Goal: Information Seeking & Learning: Understand process/instructions

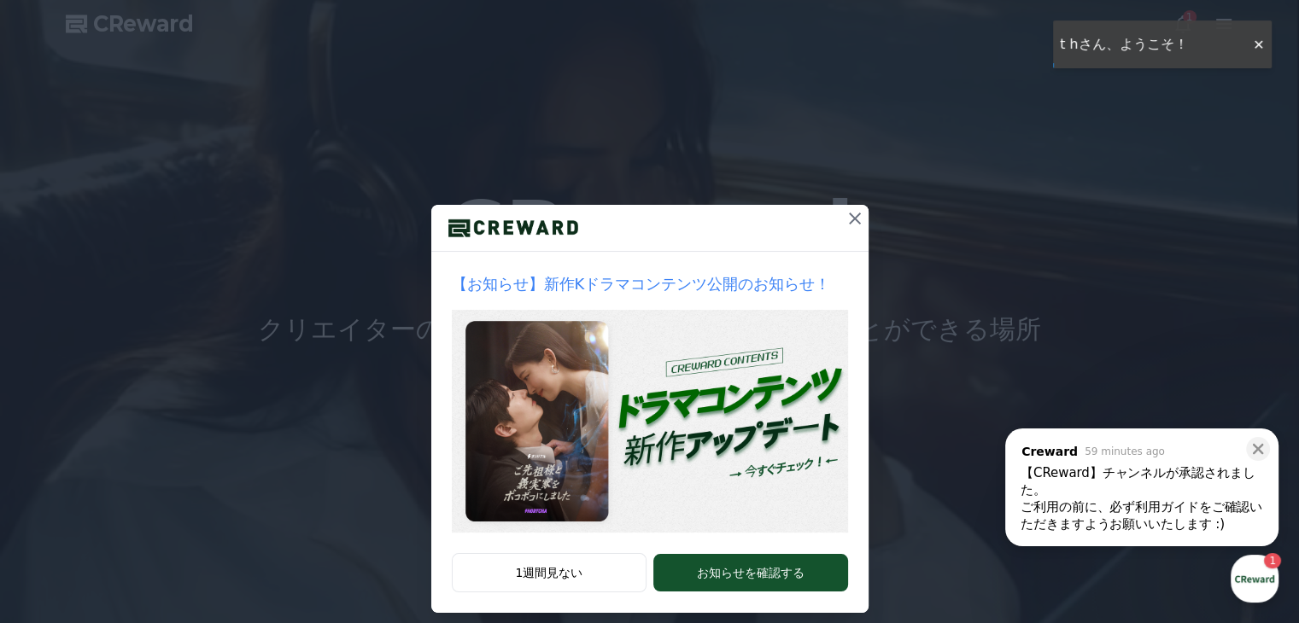
click at [847, 223] on icon at bounding box center [855, 218] width 20 height 20
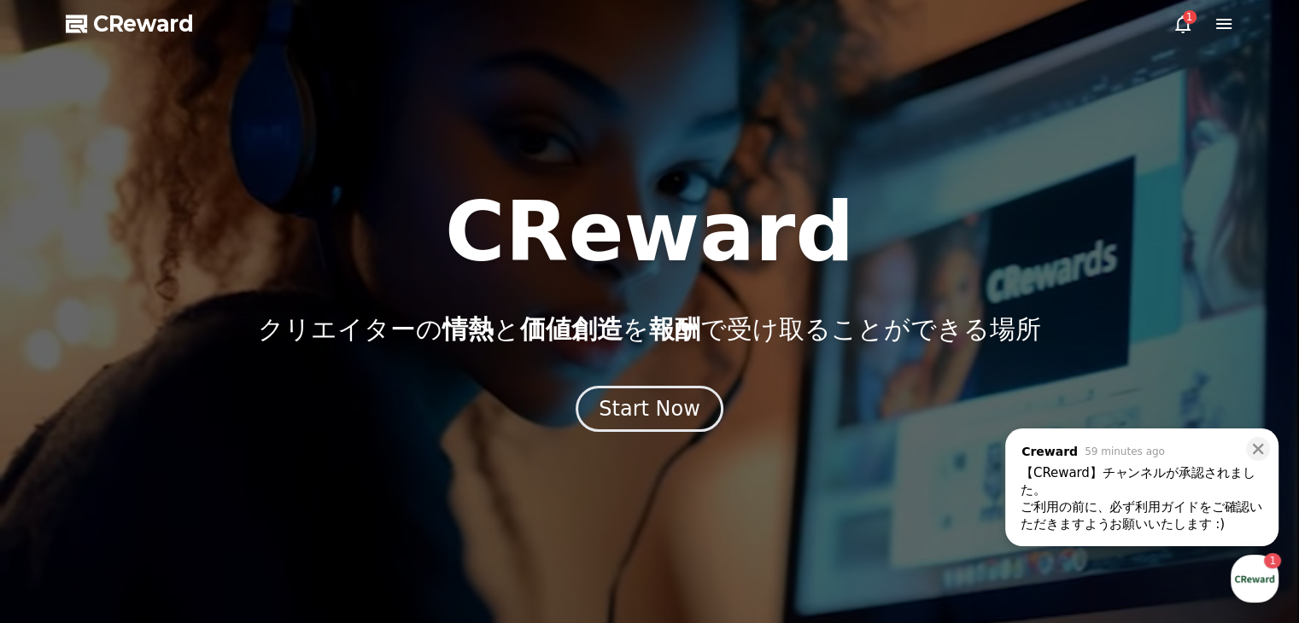
click at [1257, 576] on div "button" at bounding box center [1254, 579] width 48 height 48
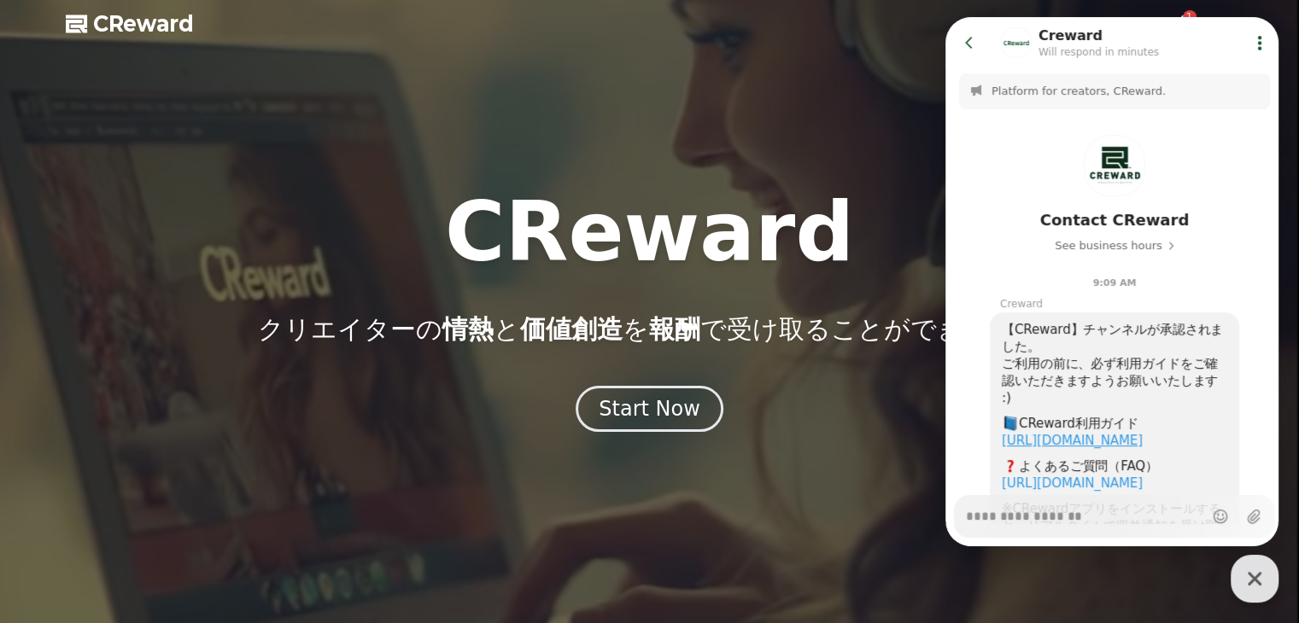
click at [1143, 438] on link "https://creward.net/music/guide/android" at bounding box center [1072, 440] width 141 height 15
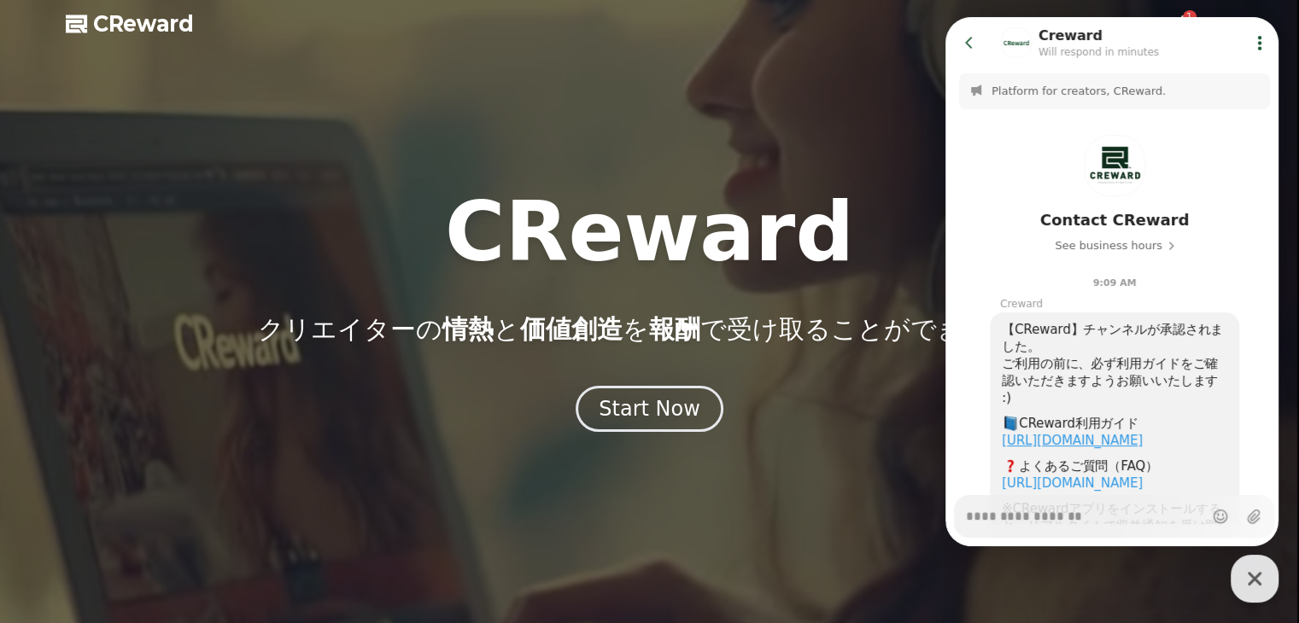
type textarea "*"
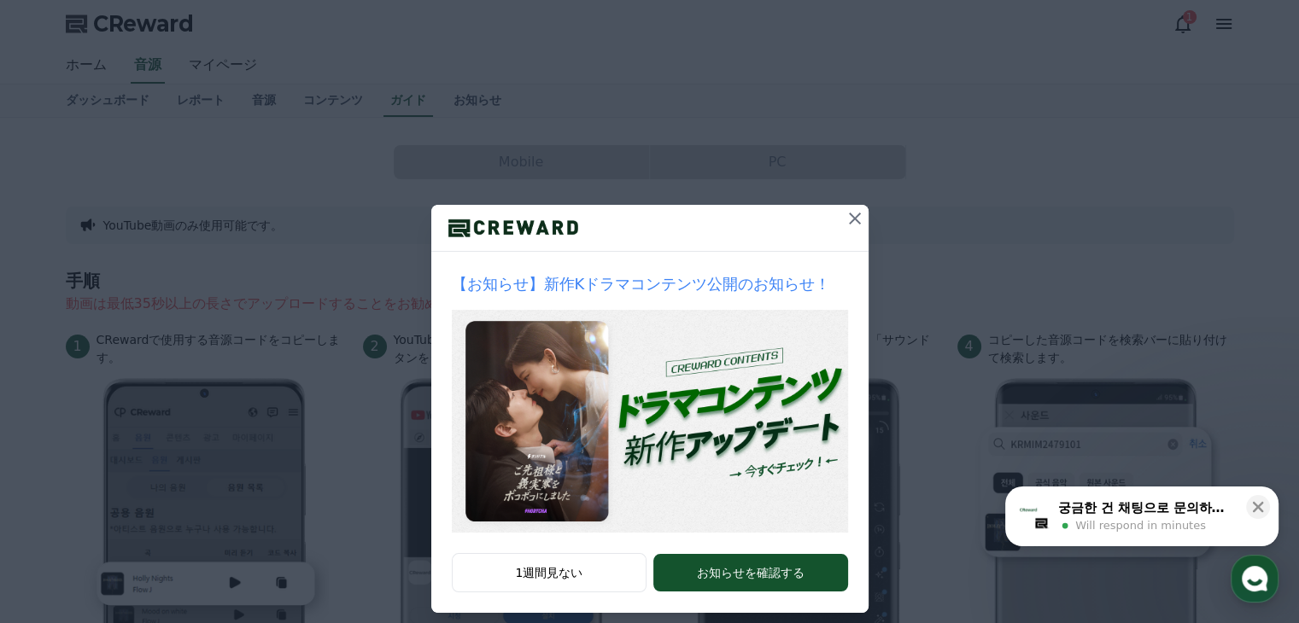
click at [846, 219] on icon at bounding box center [855, 218] width 20 height 20
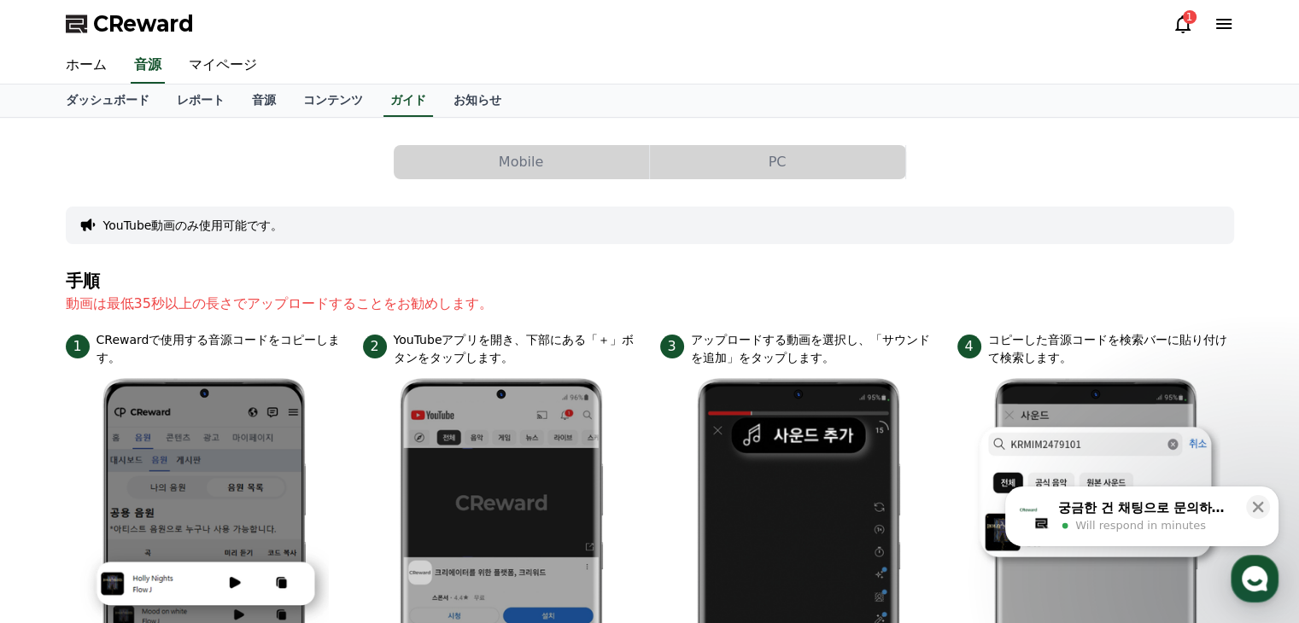
click at [816, 170] on button "PC" at bounding box center [777, 162] width 255 height 34
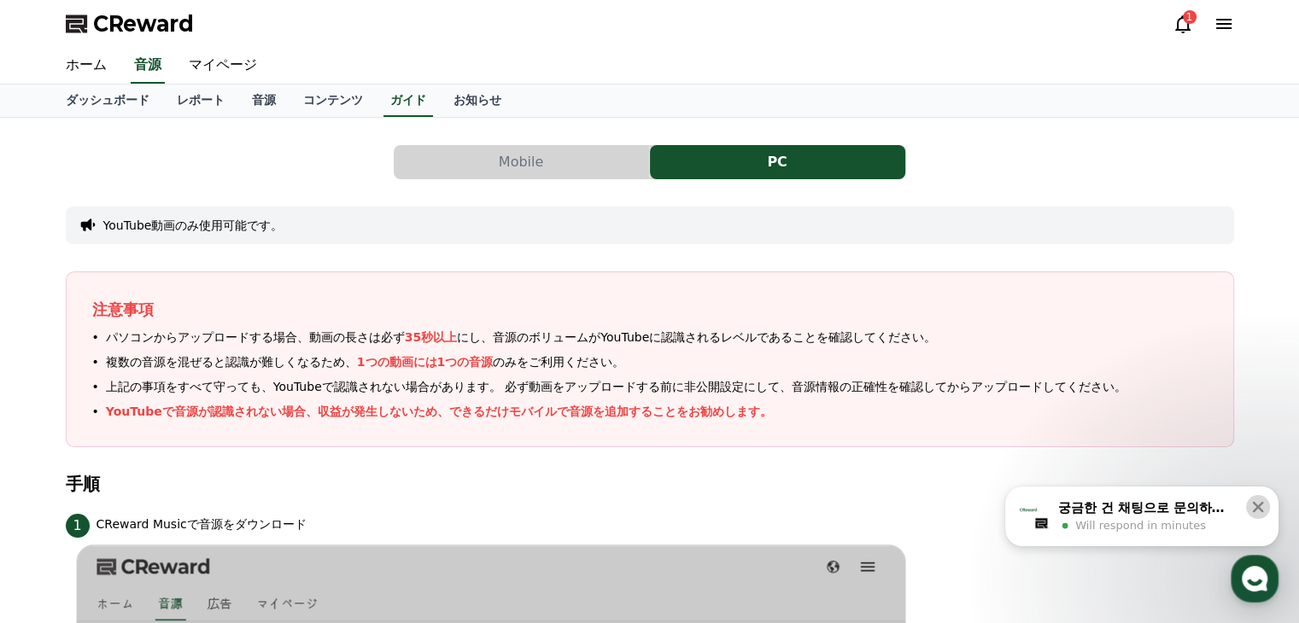
click at [1260, 510] on icon at bounding box center [1258, 507] width 11 height 11
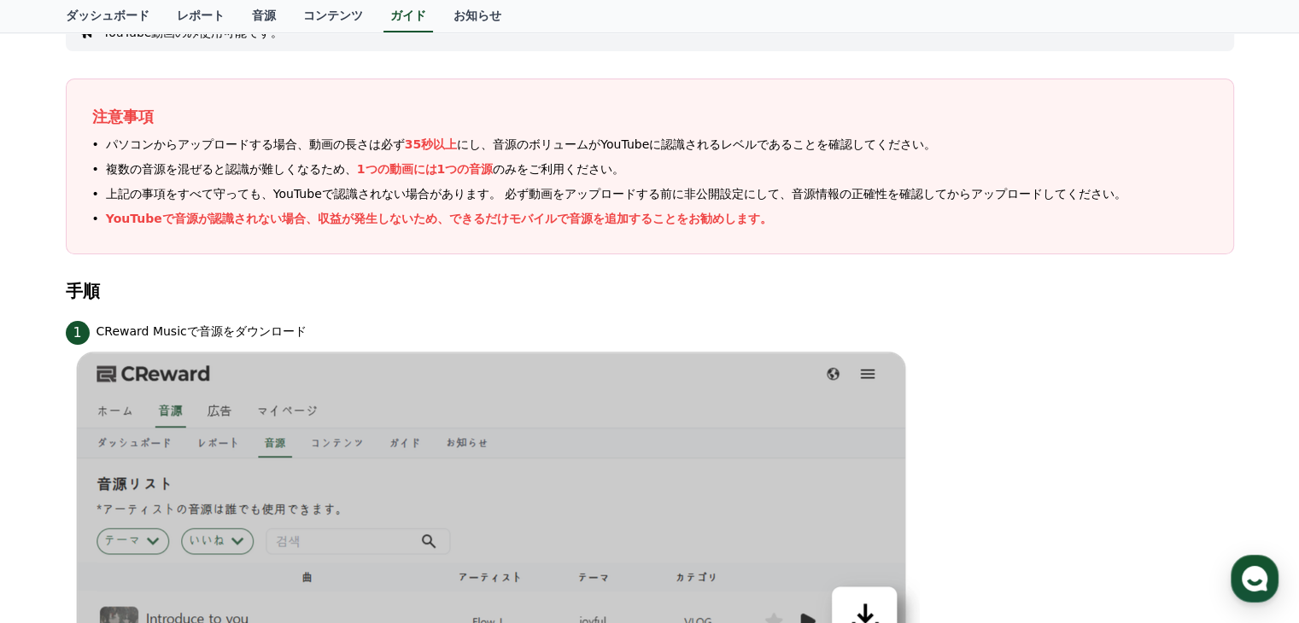
scroll to position [22, 0]
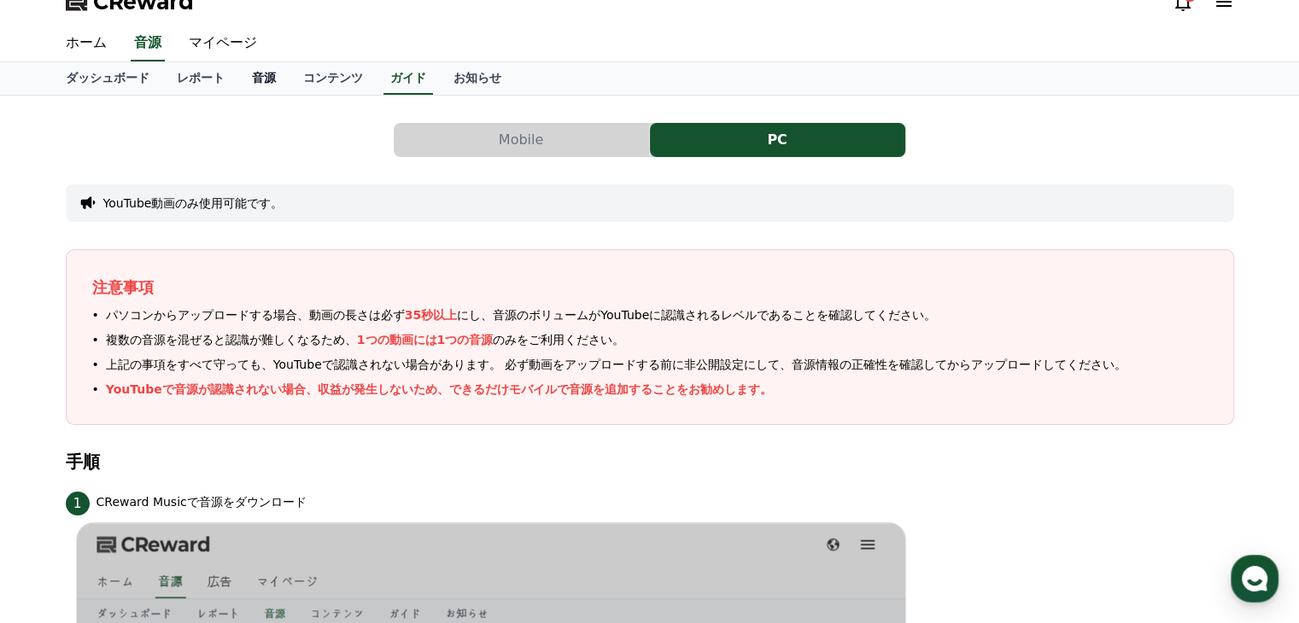
click at [238, 79] on link "音源" at bounding box center [263, 78] width 51 height 32
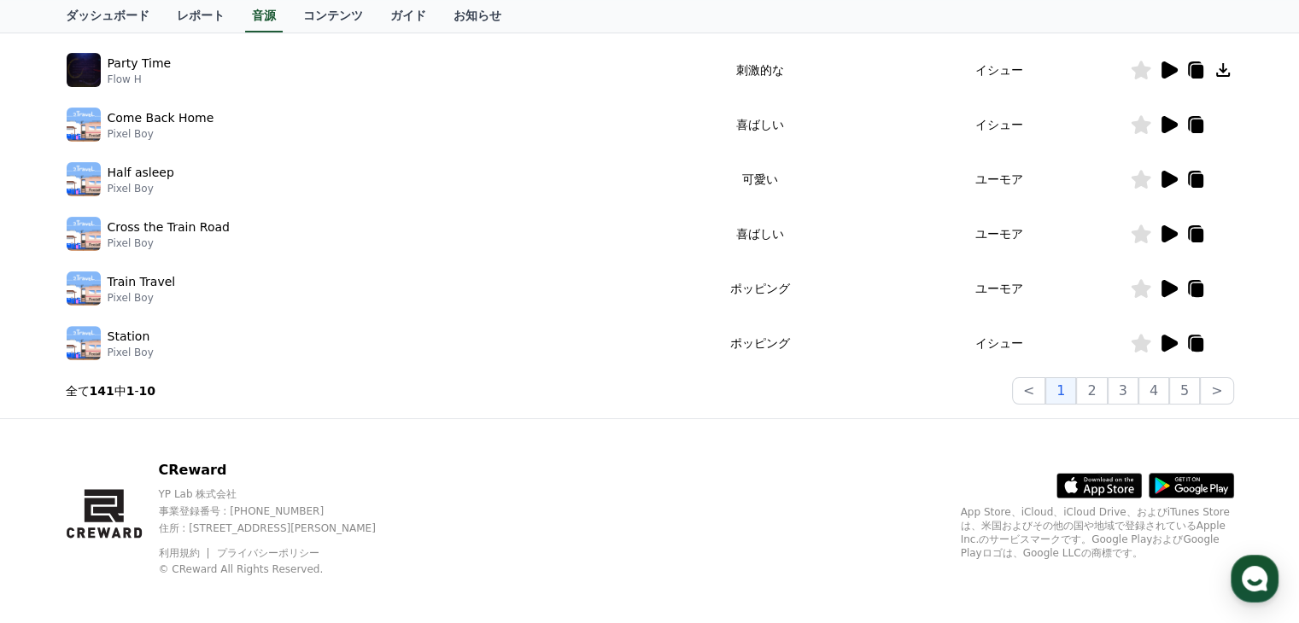
scroll to position [532, 0]
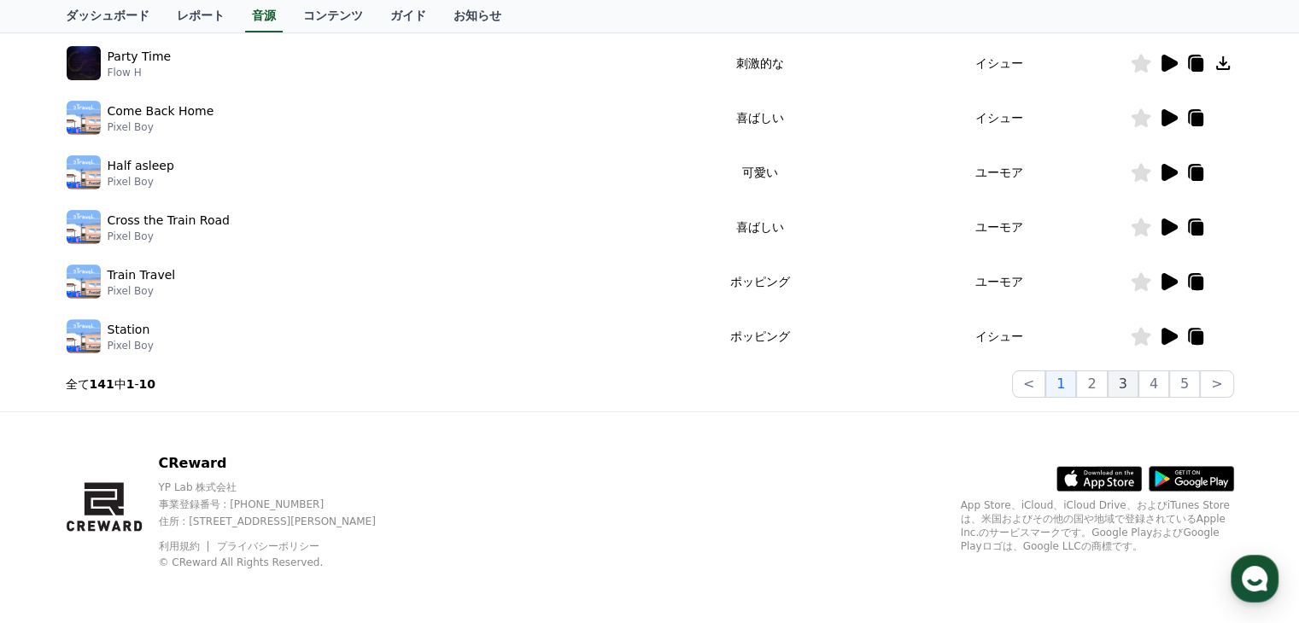
click at [1169, 385] on button "3" at bounding box center [1184, 384] width 31 height 27
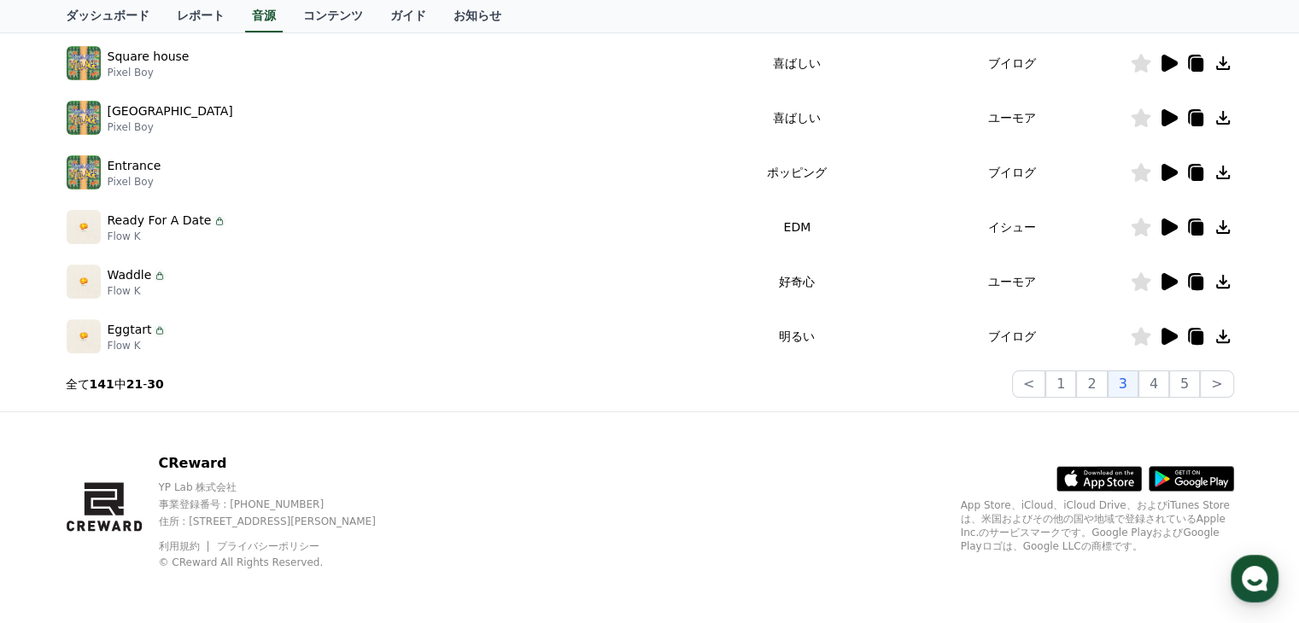
click at [1171, 336] on icon at bounding box center [1169, 336] width 16 height 17
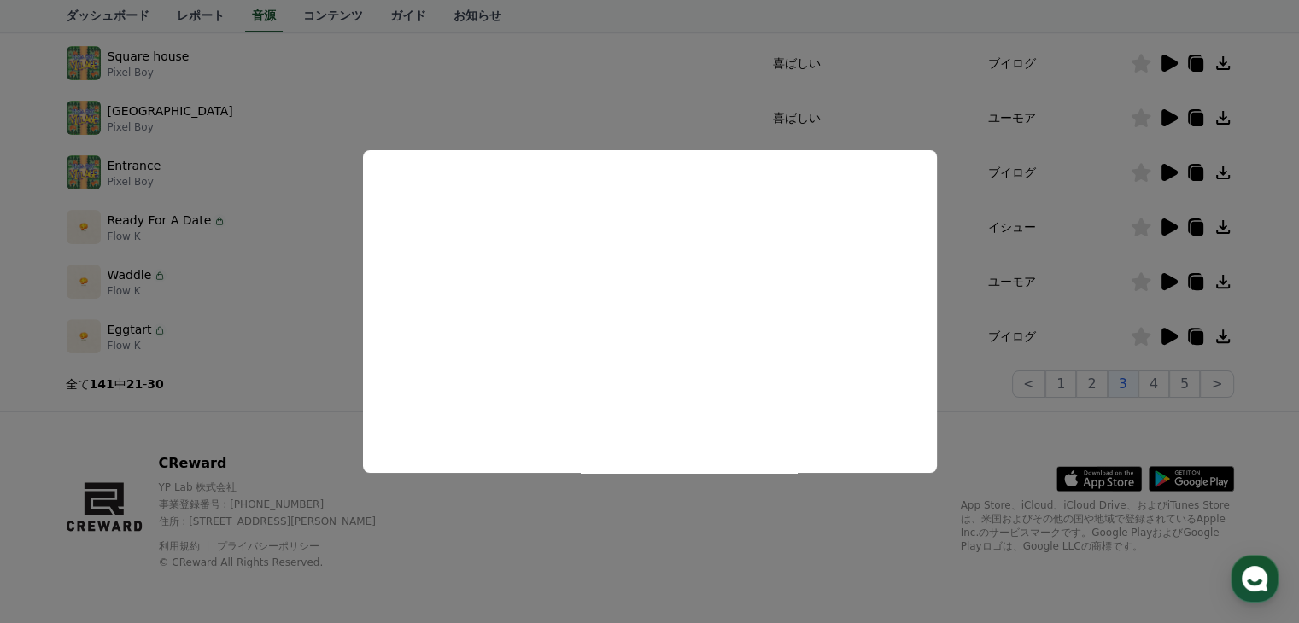
click at [1185, 383] on button "close modal" at bounding box center [649, 311] width 1299 height 623
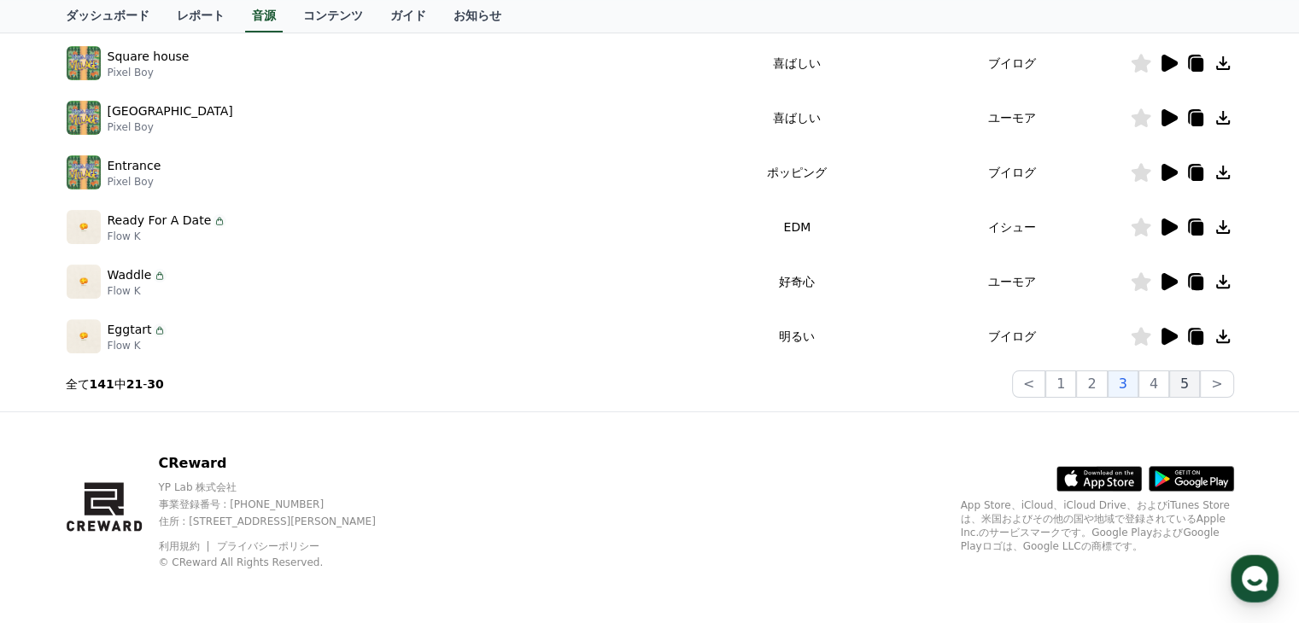
click at [1190, 389] on button "5" at bounding box center [1184, 384] width 31 height 27
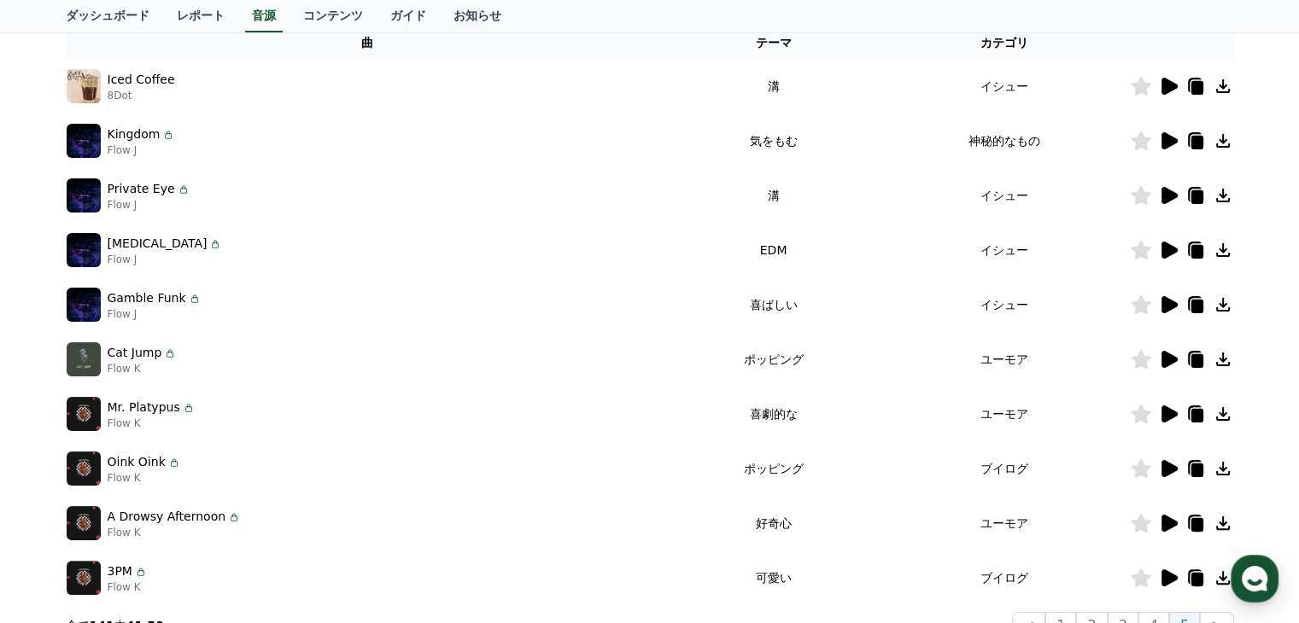
scroll to position [190, 0]
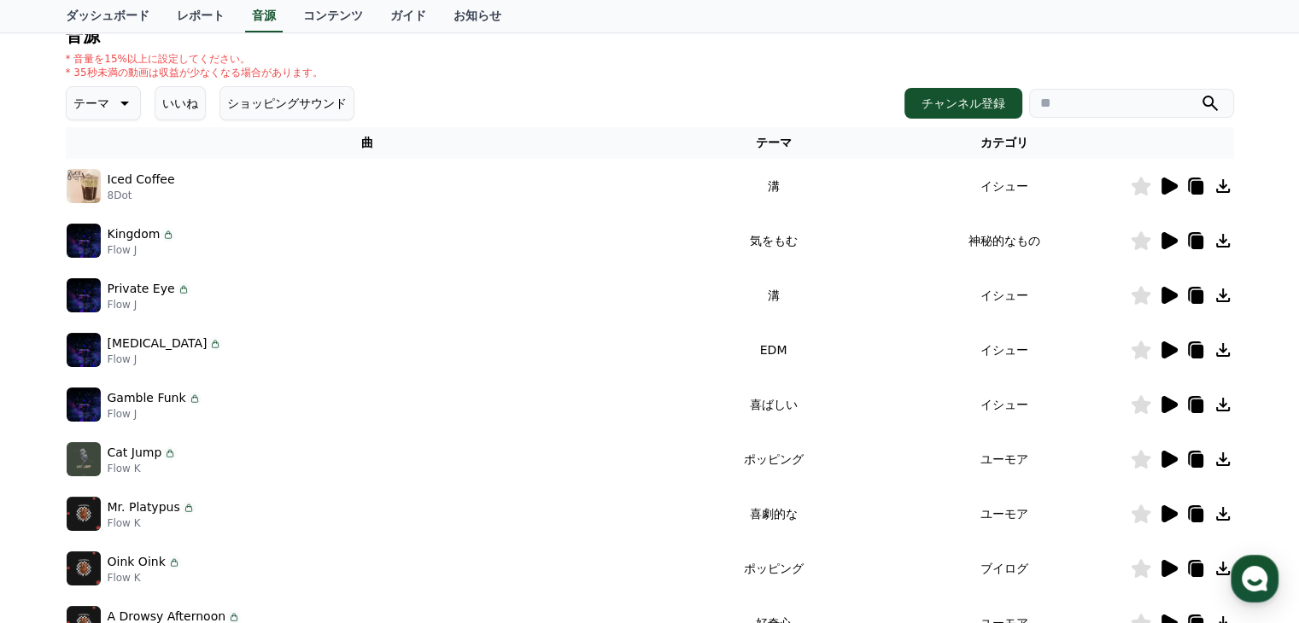
click at [1167, 185] on icon at bounding box center [1169, 186] width 16 height 17
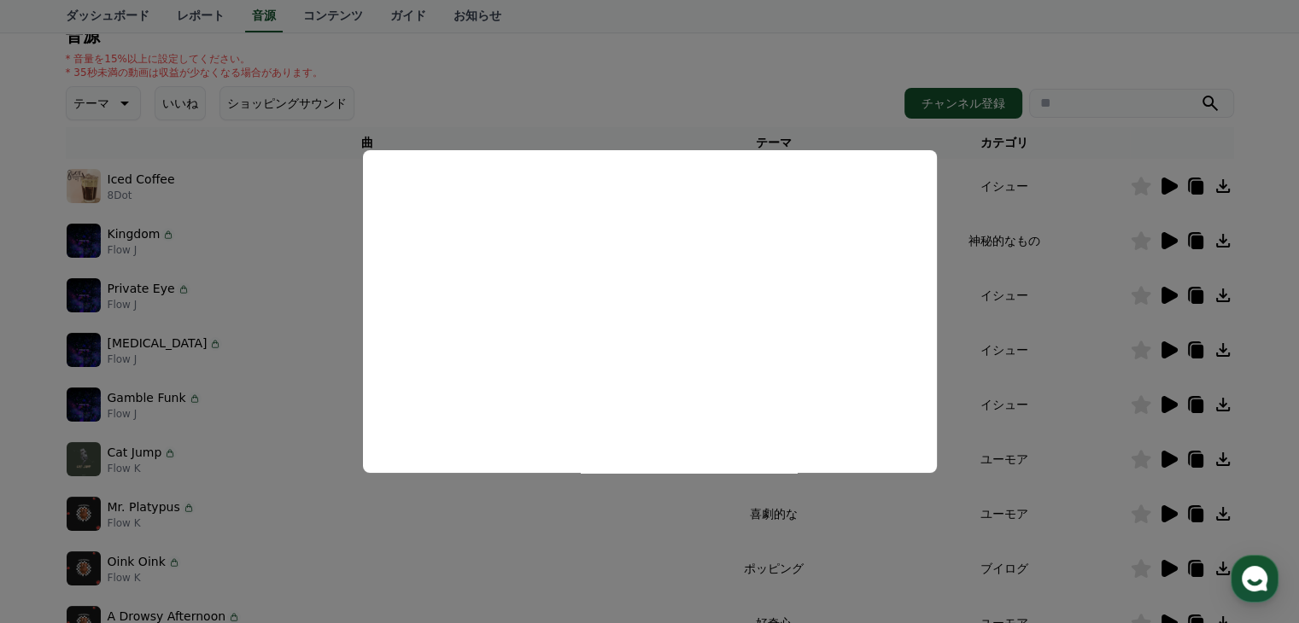
click at [1082, 284] on button "close modal" at bounding box center [649, 311] width 1299 height 623
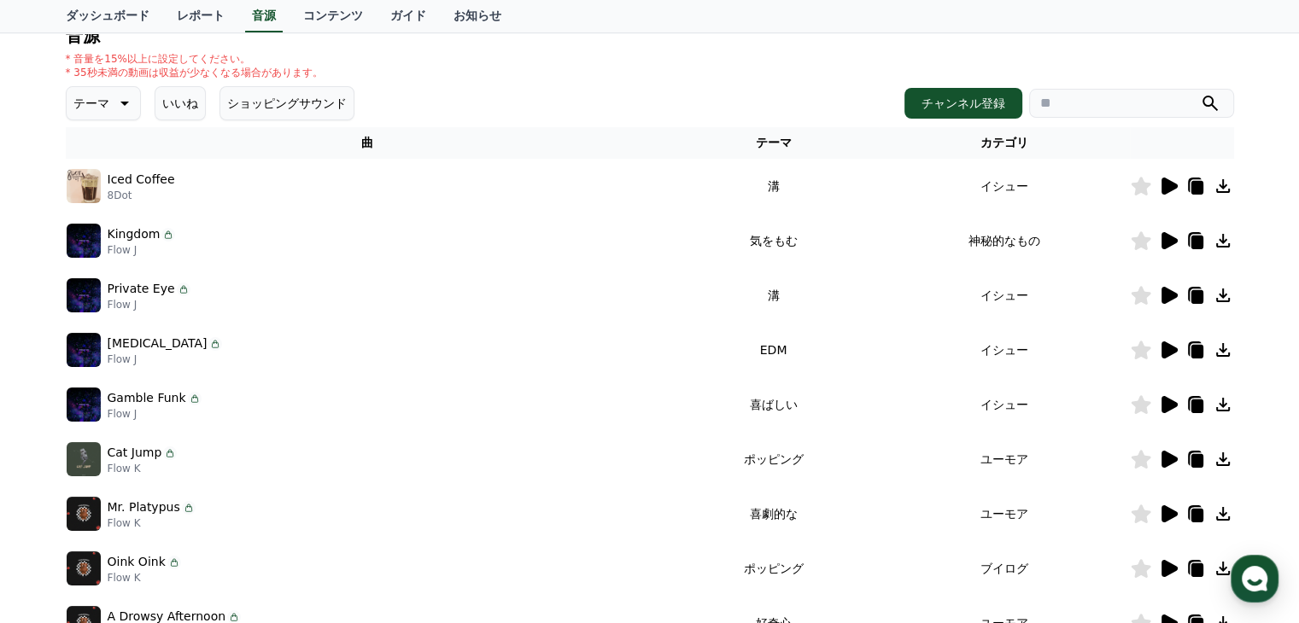
scroll to position [361, 0]
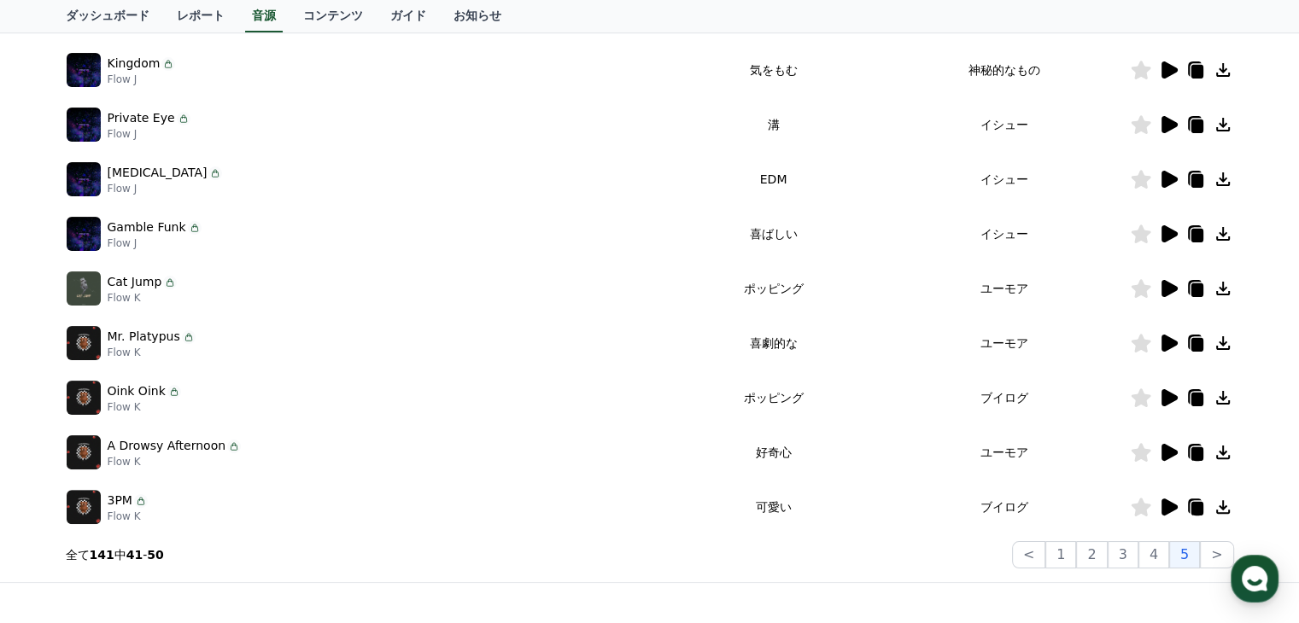
click at [1172, 506] on icon at bounding box center [1169, 507] width 16 height 17
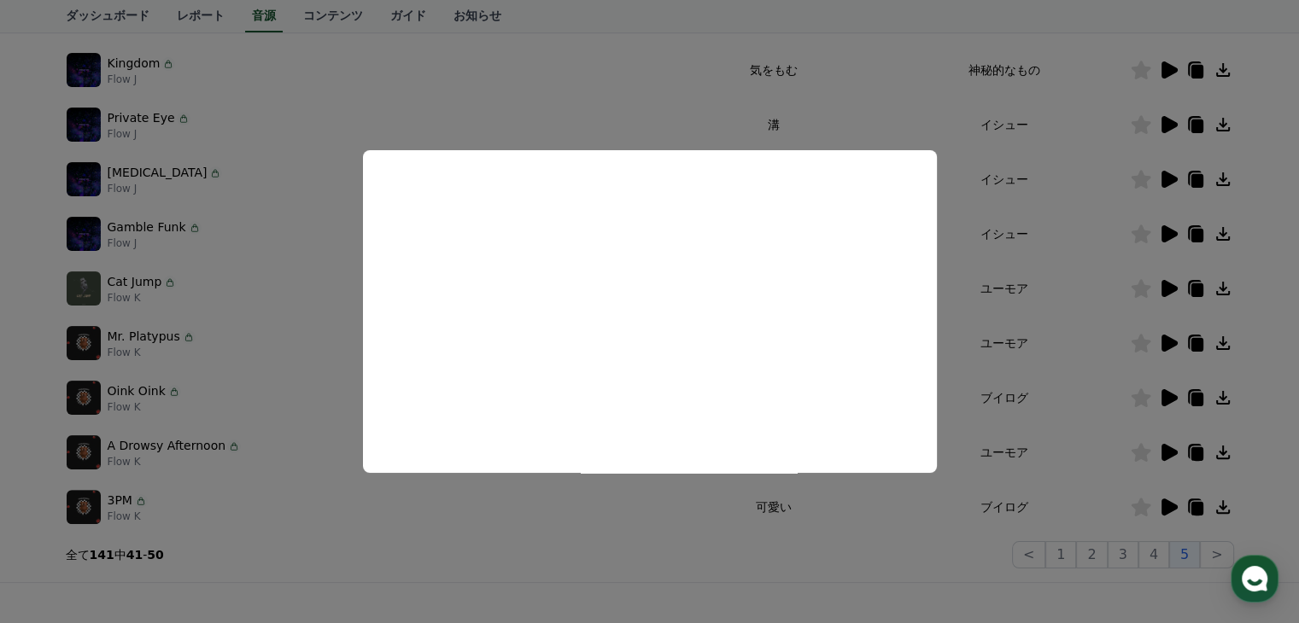
click at [610, 505] on button "close modal" at bounding box center [649, 311] width 1299 height 623
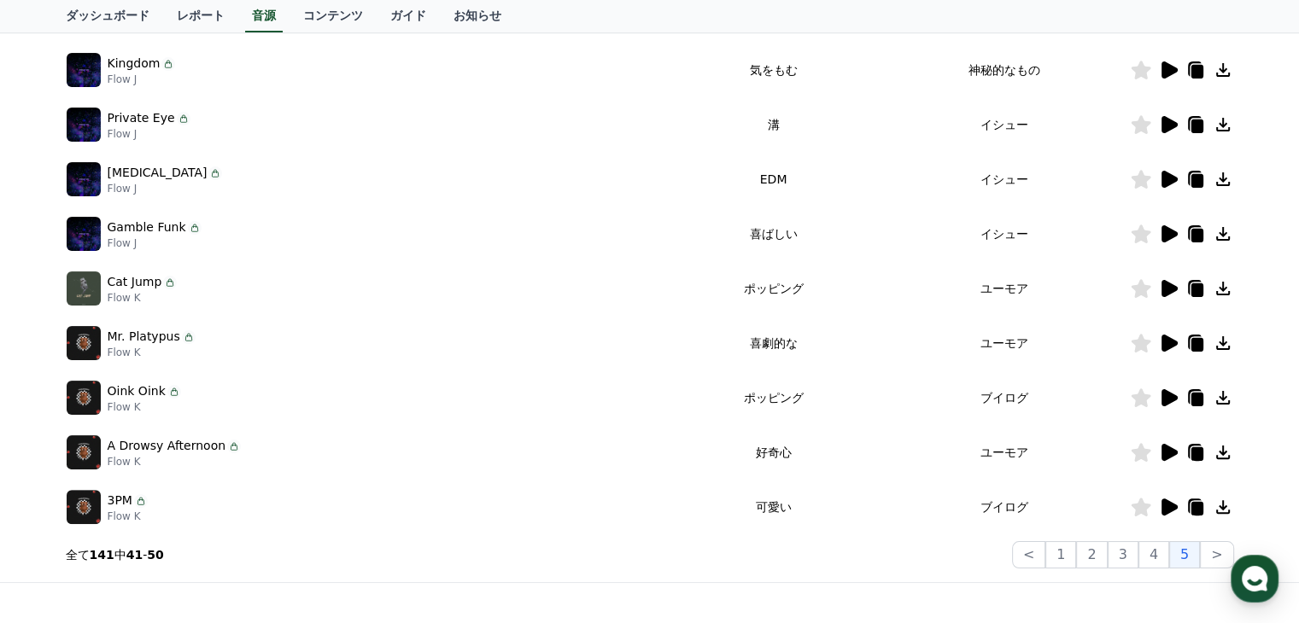
click at [1172, 449] on icon at bounding box center [1169, 452] width 16 height 17
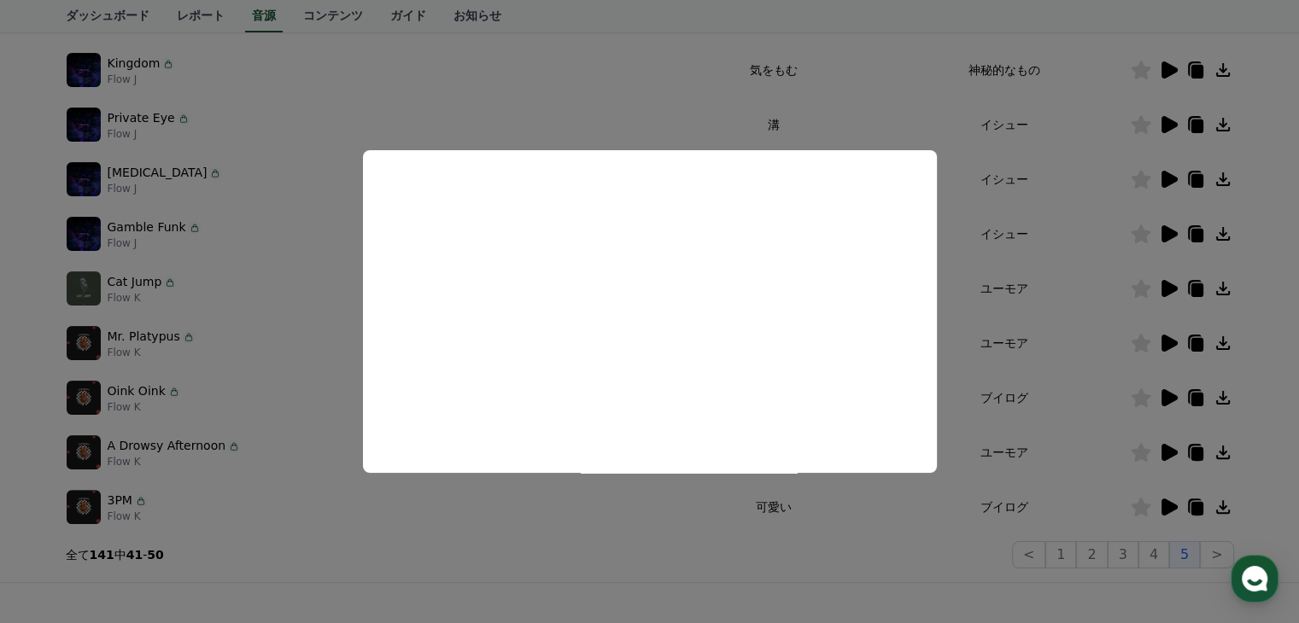
click at [951, 302] on button "close modal" at bounding box center [649, 311] width 1299 height 623
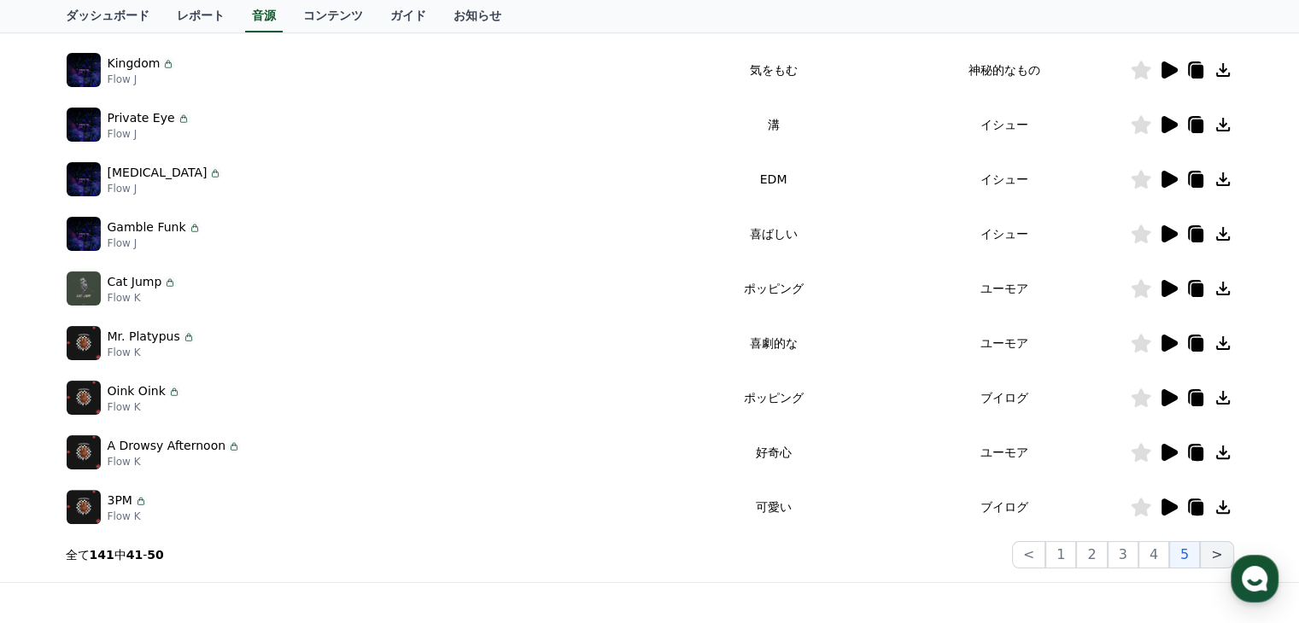
click at [1213, 552] on button ">" at bounding box center [1216, 554] width 33 height 27
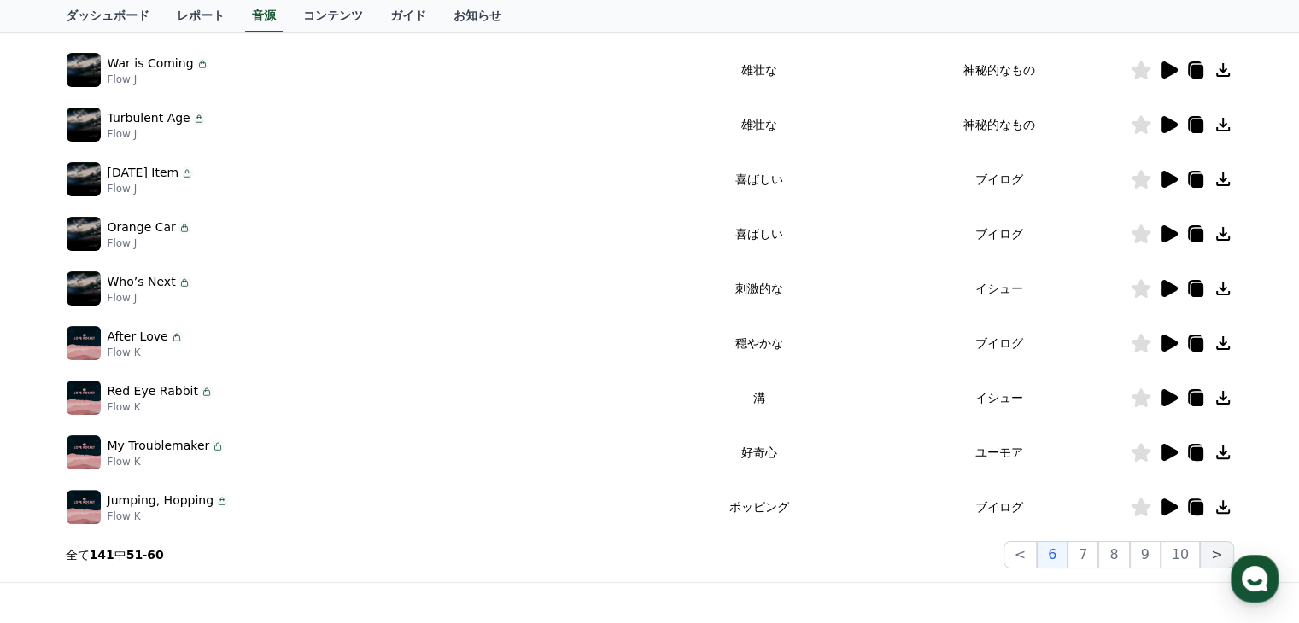
click at [1213, 552] on button ">" at bounding box center [1216, 554] width 33 height 27
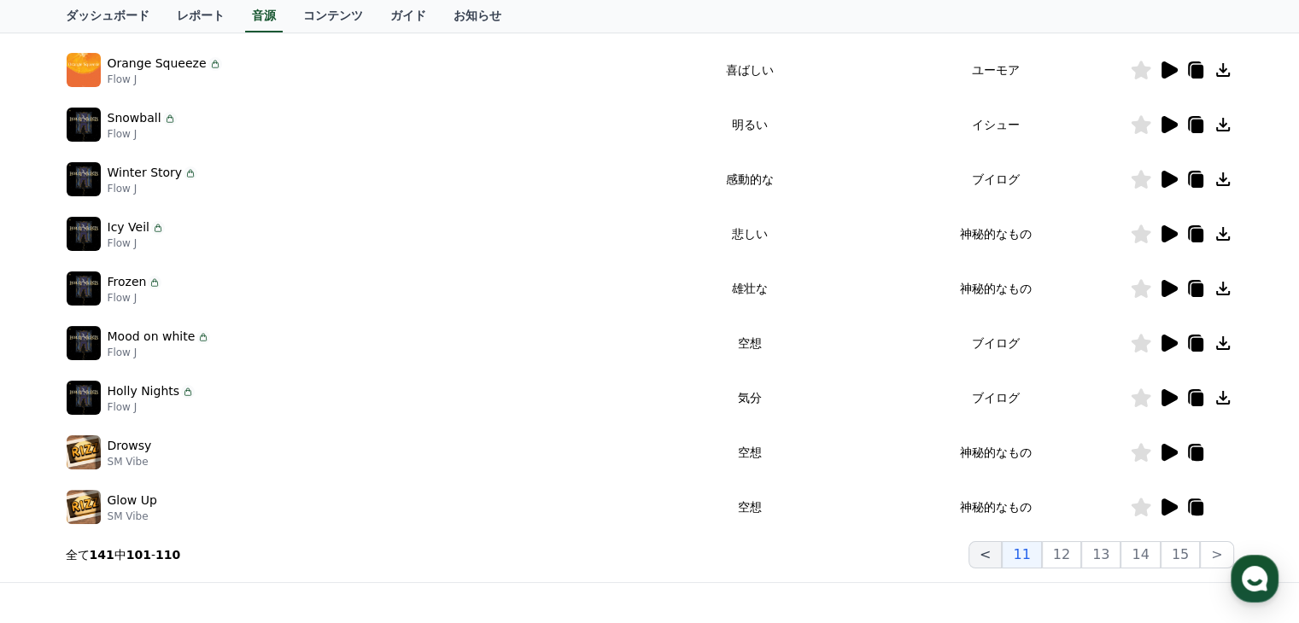
click at [1002, 558] on button "<" at bounding box center [984, 554] width 33 height 27
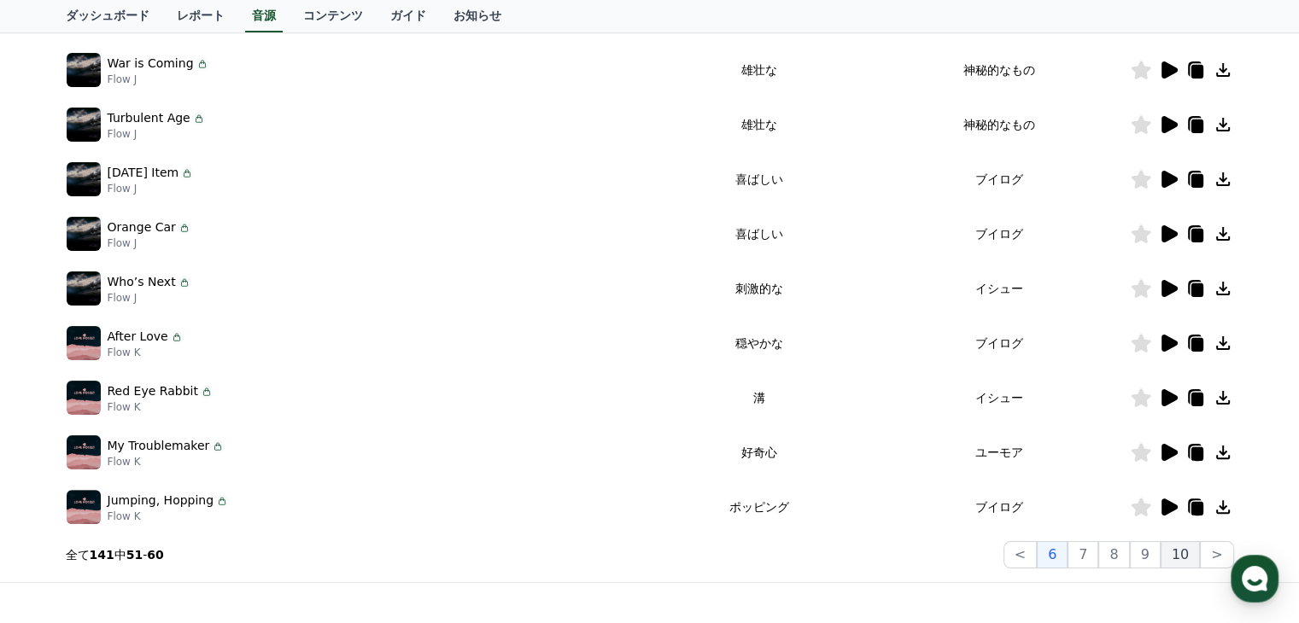
click at [1184, 557] on button "10" at bounding box center [1179, 554] width 39 height 27
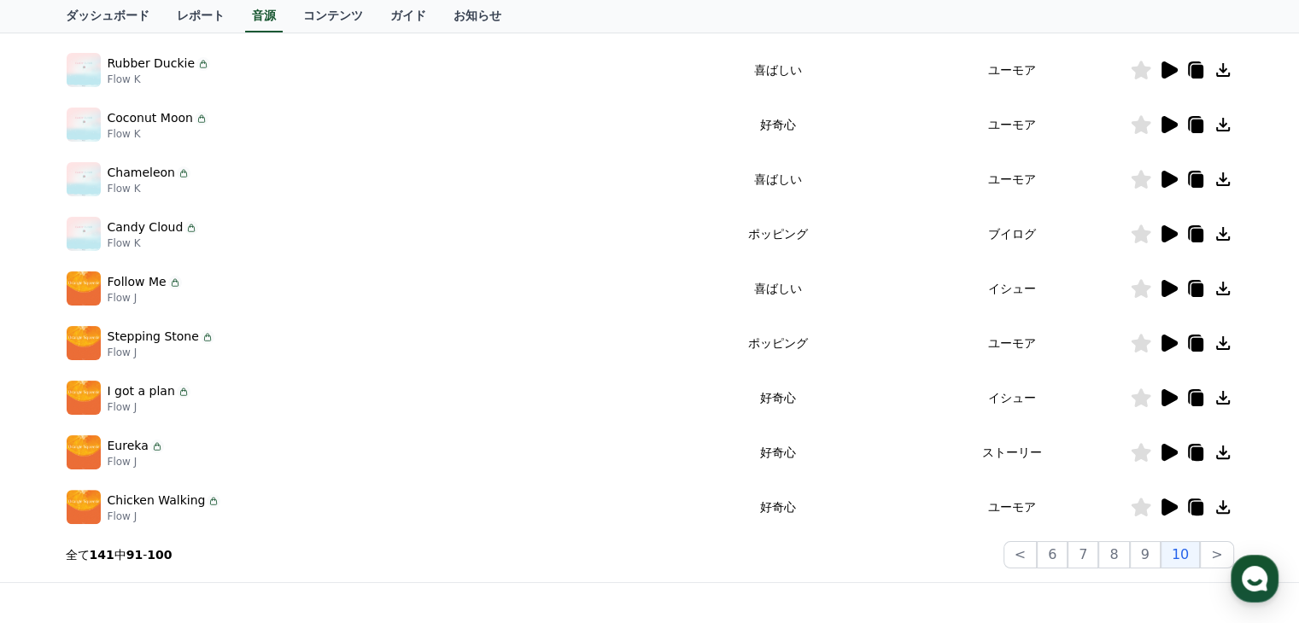
scroll to position [276, 0]
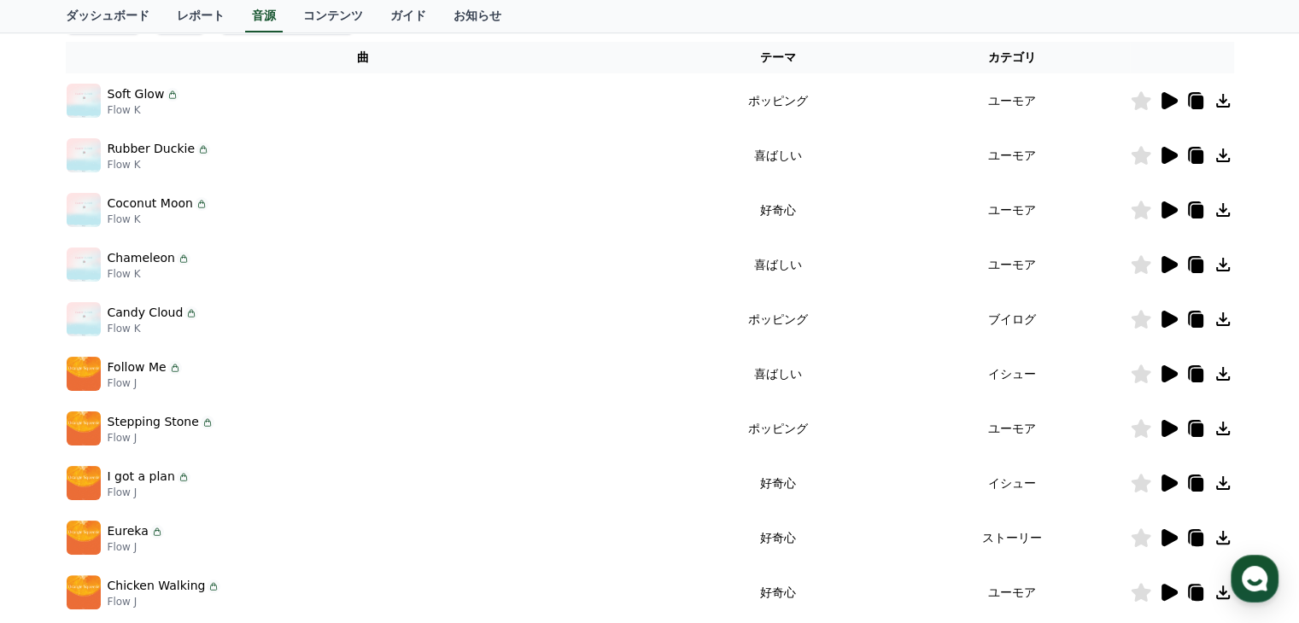
click at [1170, 322] on icon at bounding box center [1169, 319] width 16 height 17
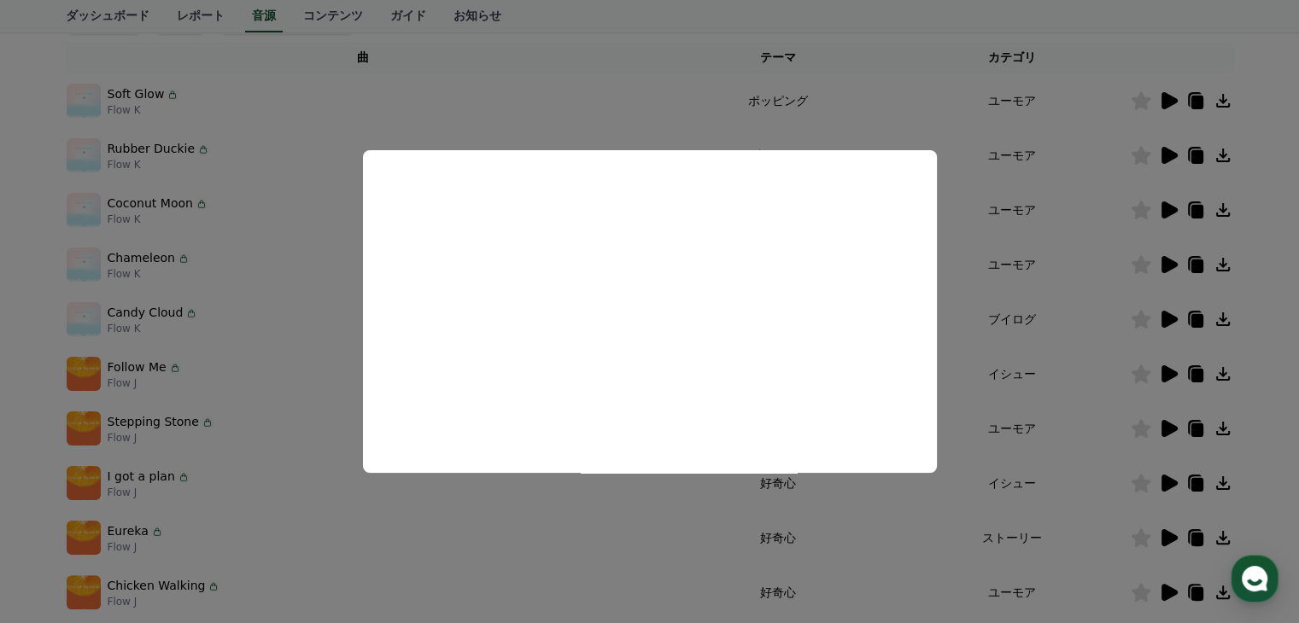
click at [682, 518] on button "close modal" at bounding box center [649, 311] width 1299 height 623
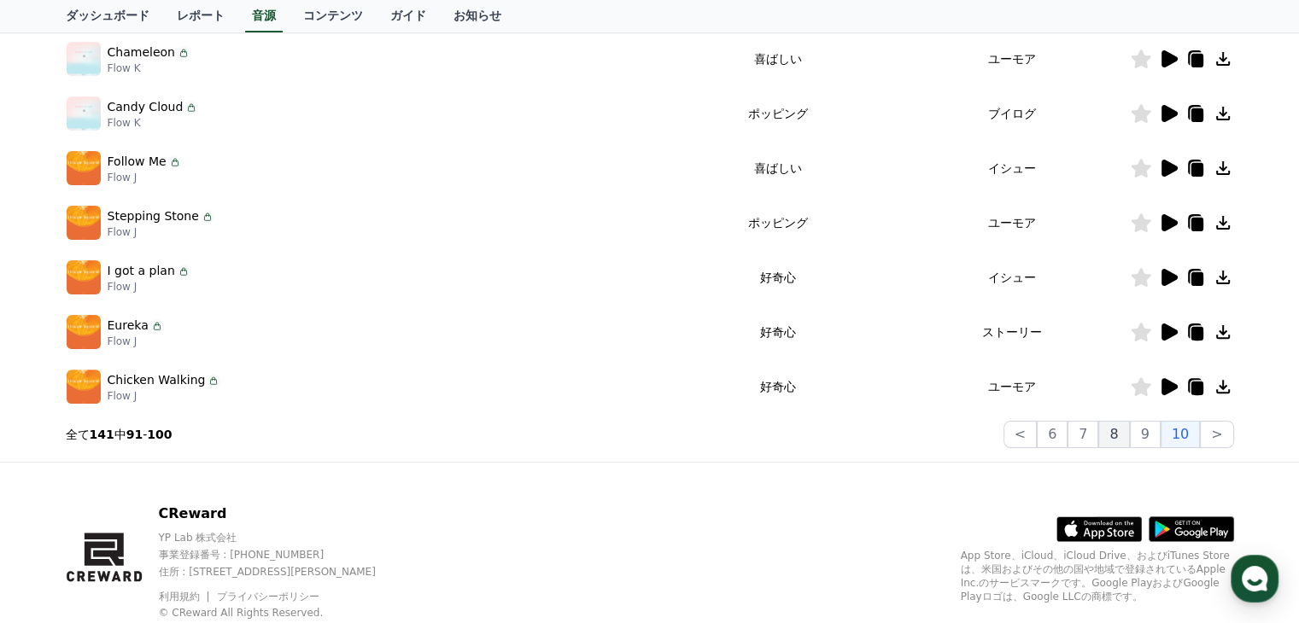
scroll to position [532, 0]
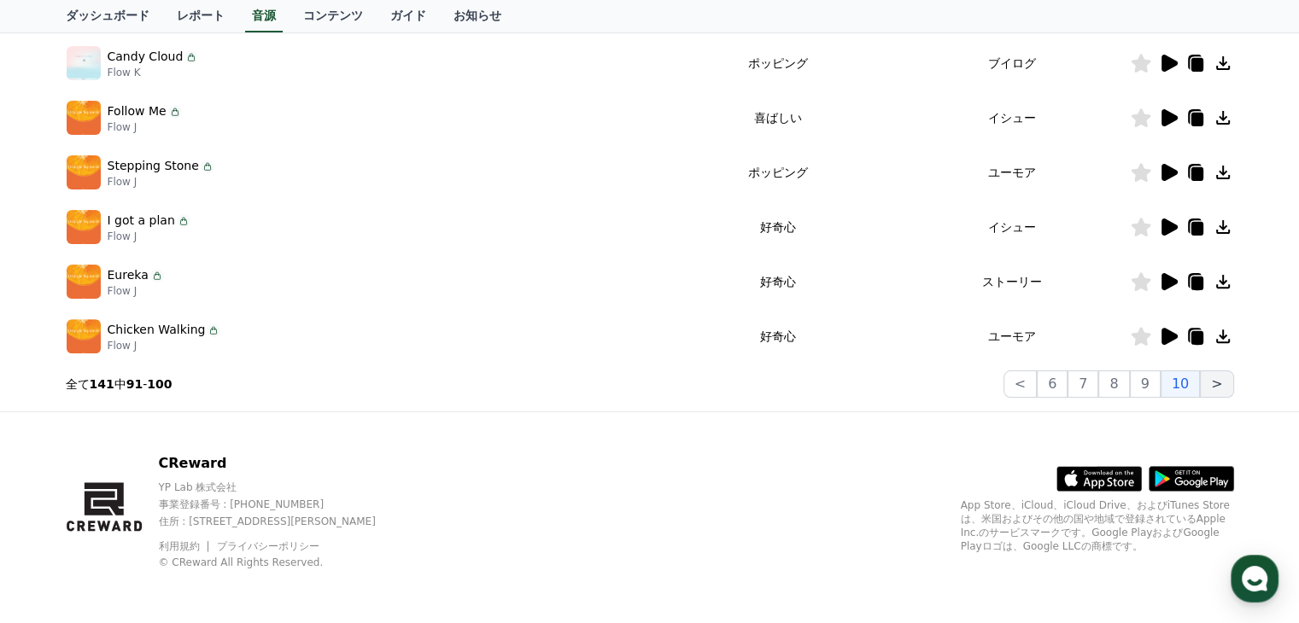
click at [1223, 387] on button ">" at bounding box center [1216, 384] width 33 height 27
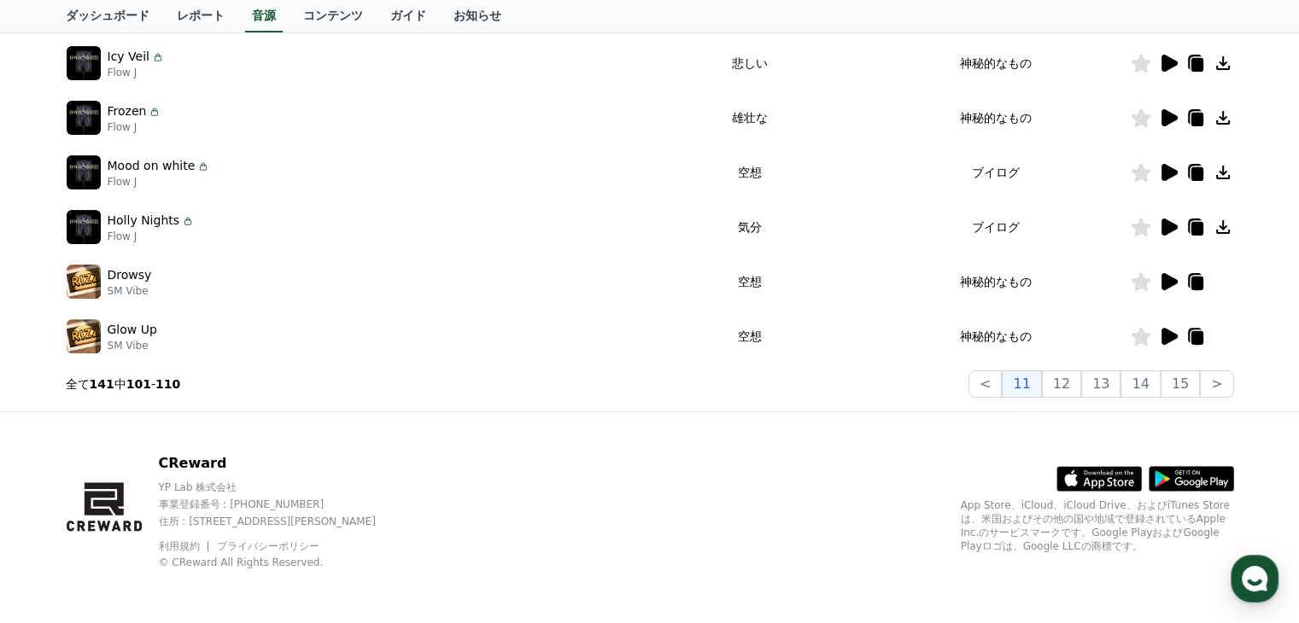
click at [1167, 278] on icon at bounding box center [1169, 281] width 16 height 17
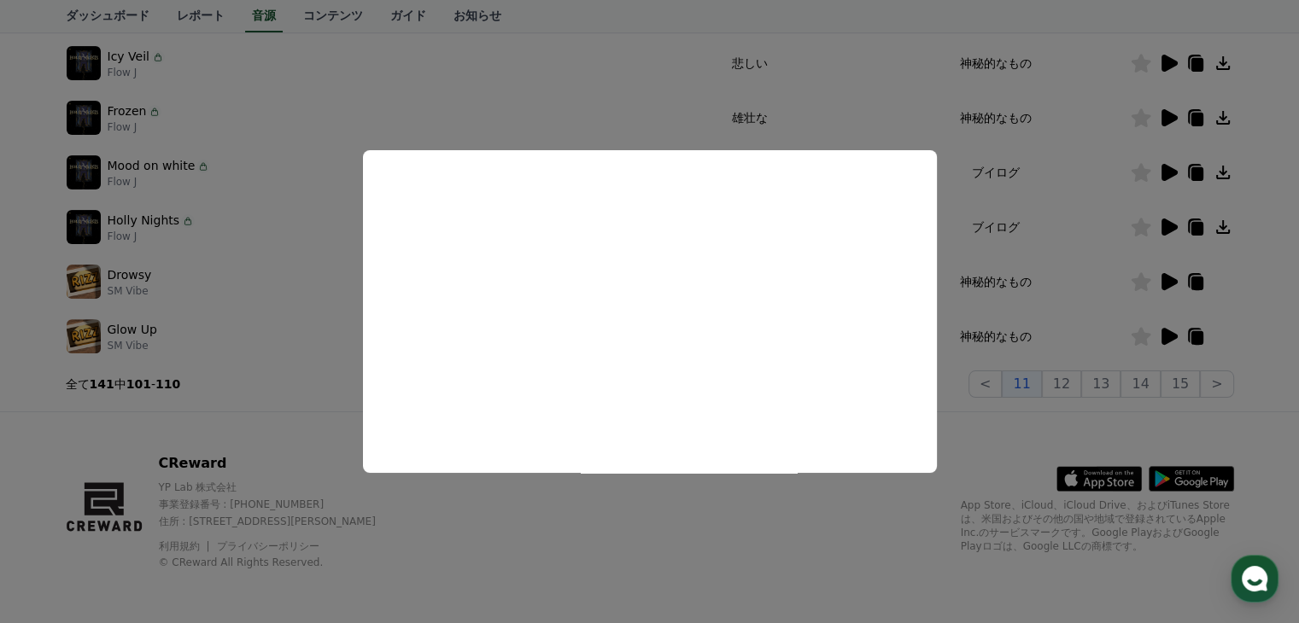
click at [1083, 314] on button "close modal" at bounding box center [649, 311] width 1299 height 623
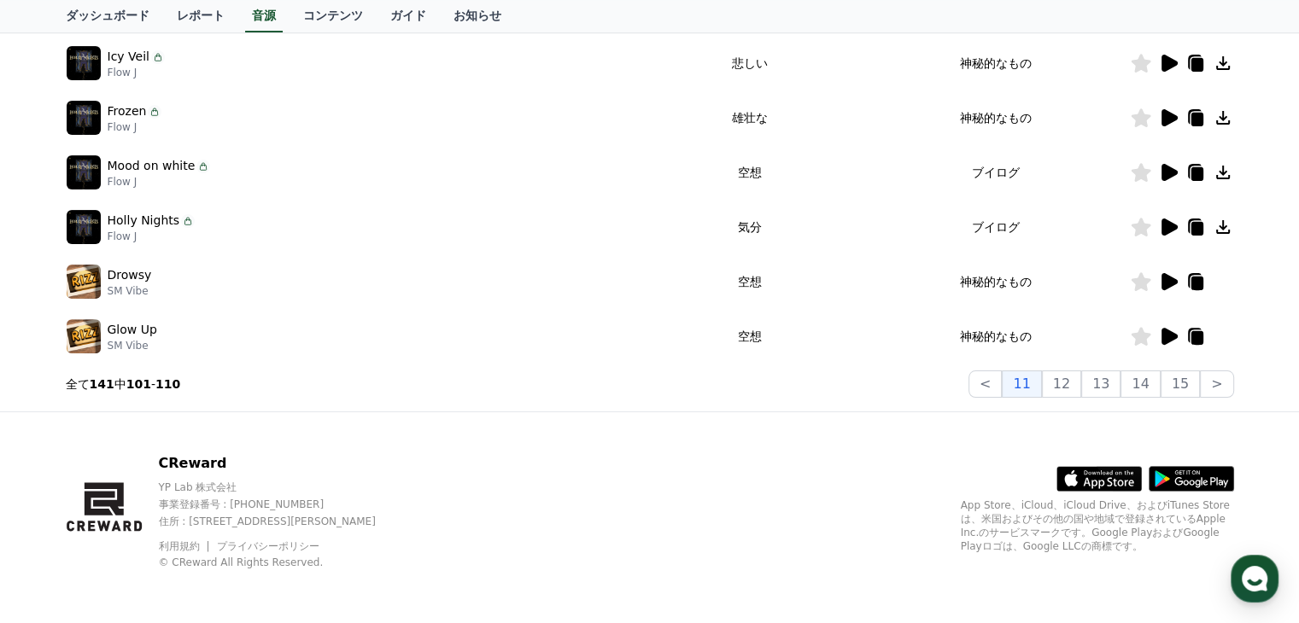
click at [1170, 337] on icon at bounding box center [1169, 336] width 16 height 17
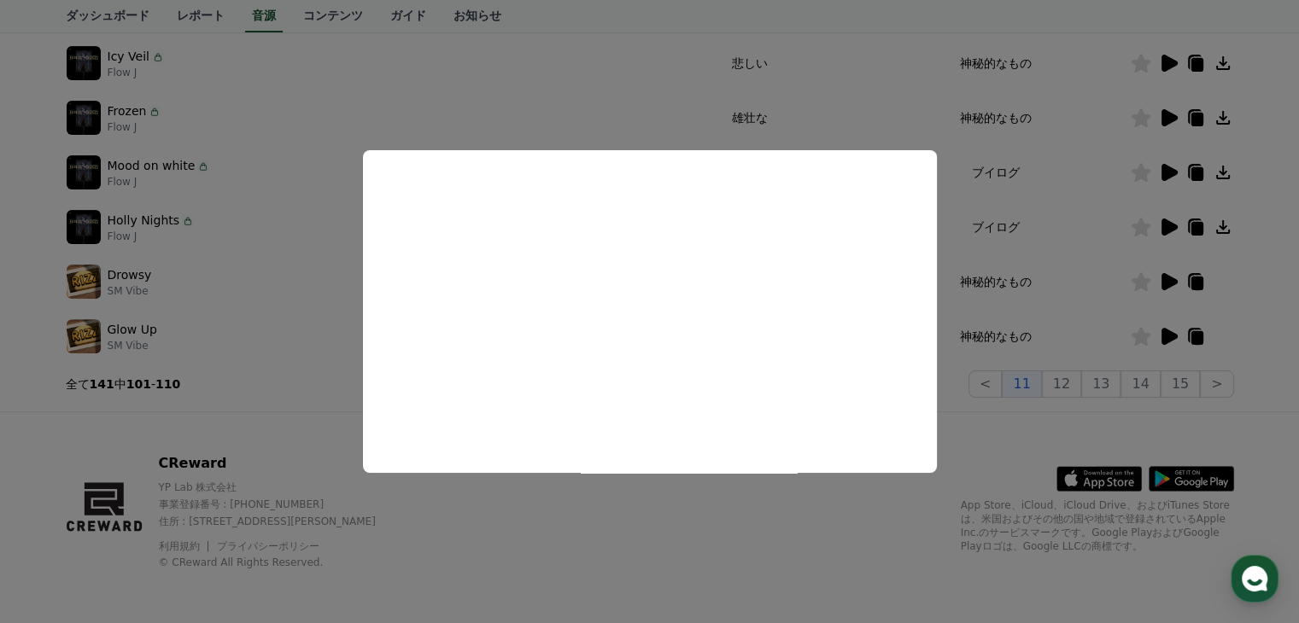
click at [963, 455] on button "close modal" at bounding box center [649, 311] width 1299 height 623
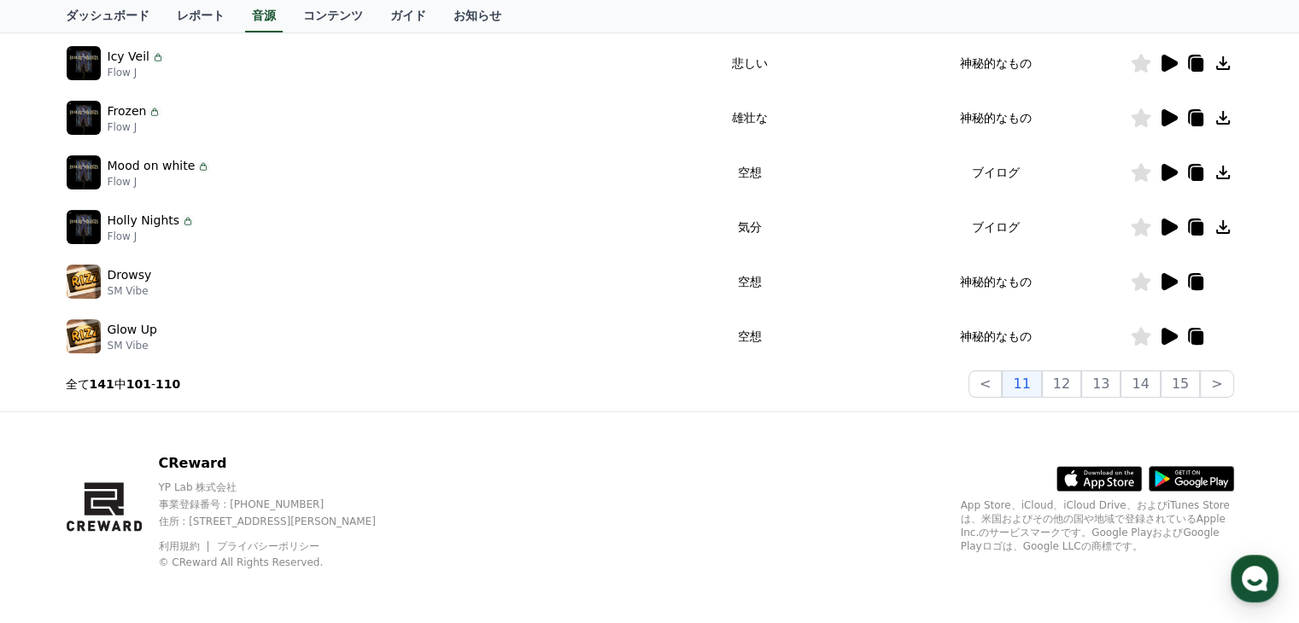
click at [1166, 221] on icon at bounding box center [1169, 227] width 16 height 17
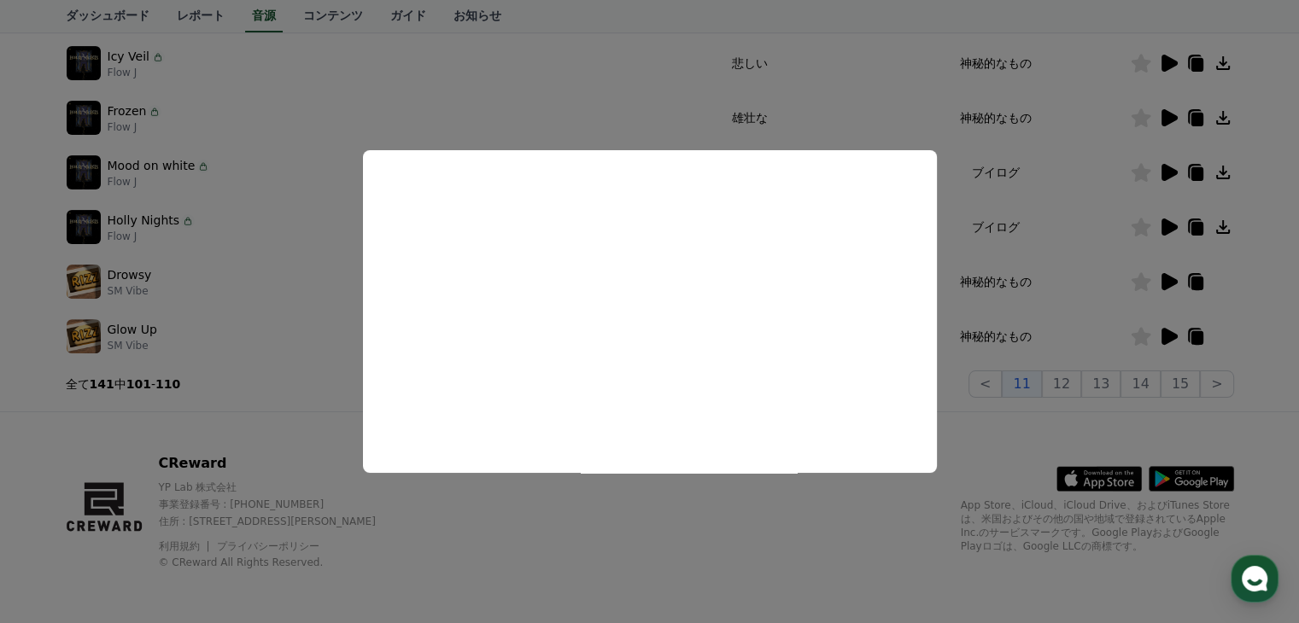
click at [1073, 281] on button "close modal" at bounding box center [649, 311] width 1299 height 623
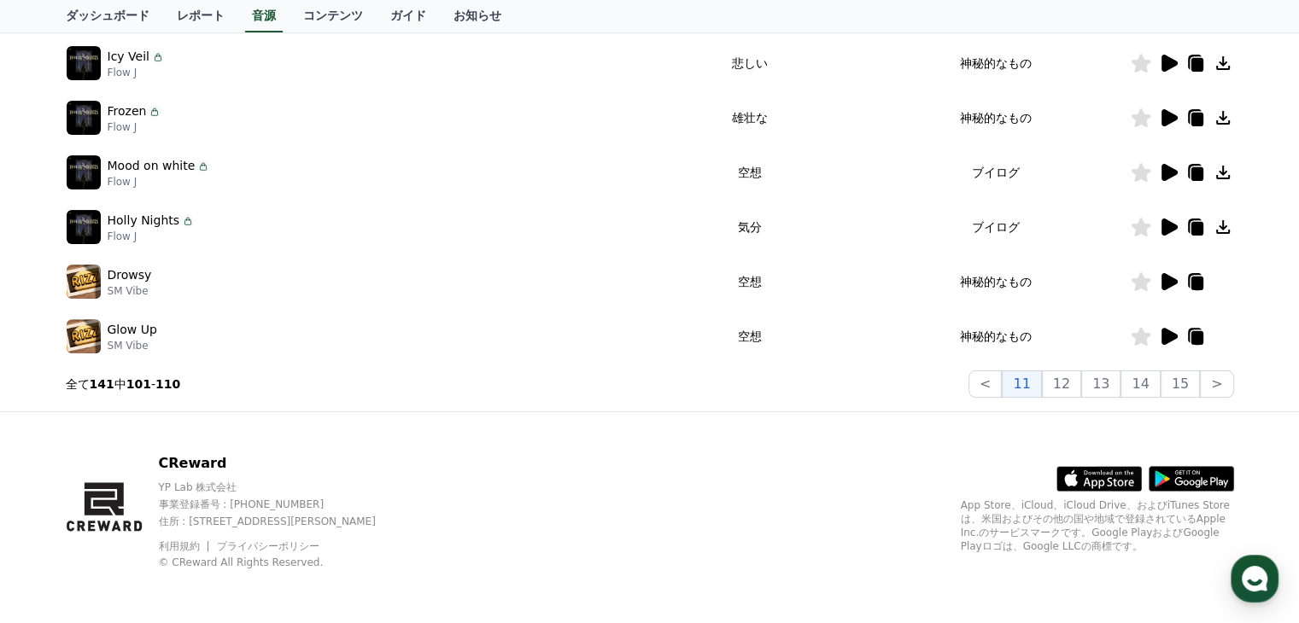
click at [1169, 172] on icon at bounding box center [1169, 172] width 16 height 17
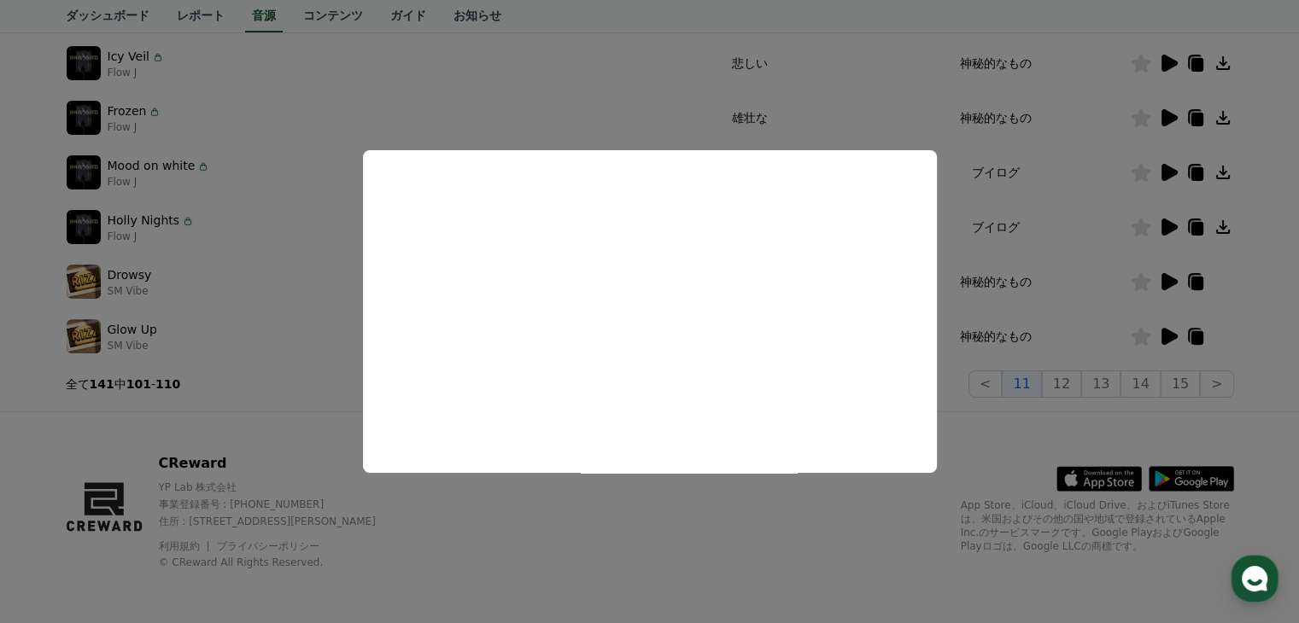
click at [1060, 333] on button "close modal" at bounding box center [649, 311] width 1299 height 623
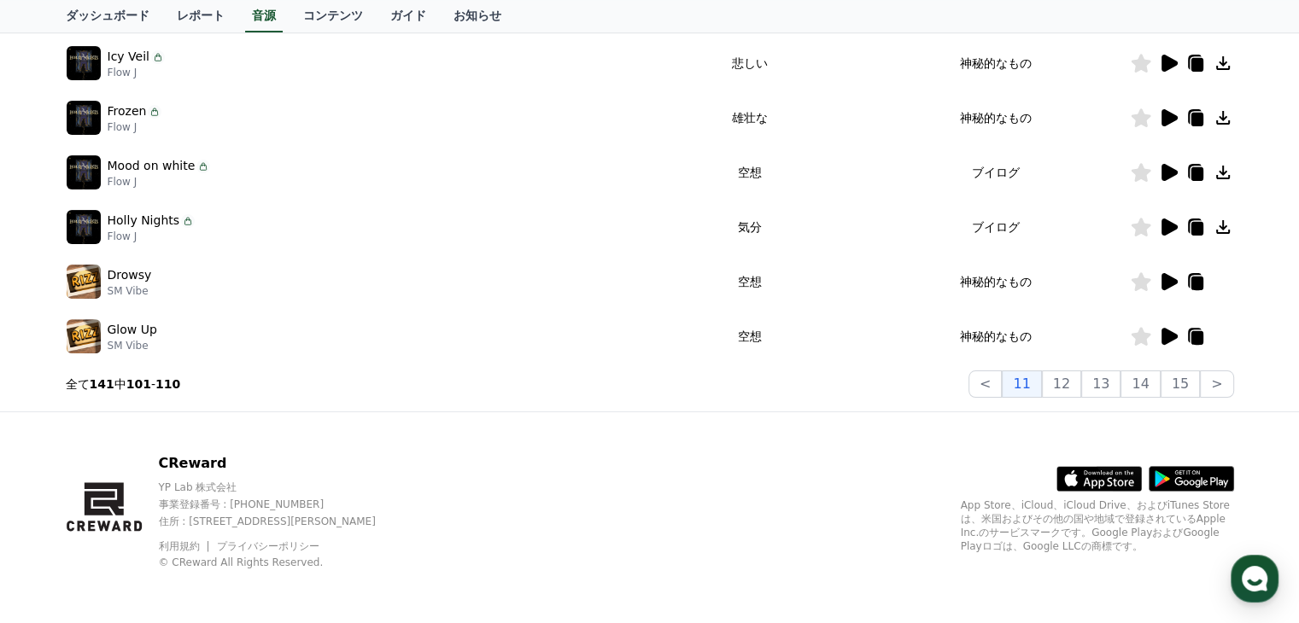
scroll to position [447, 0]
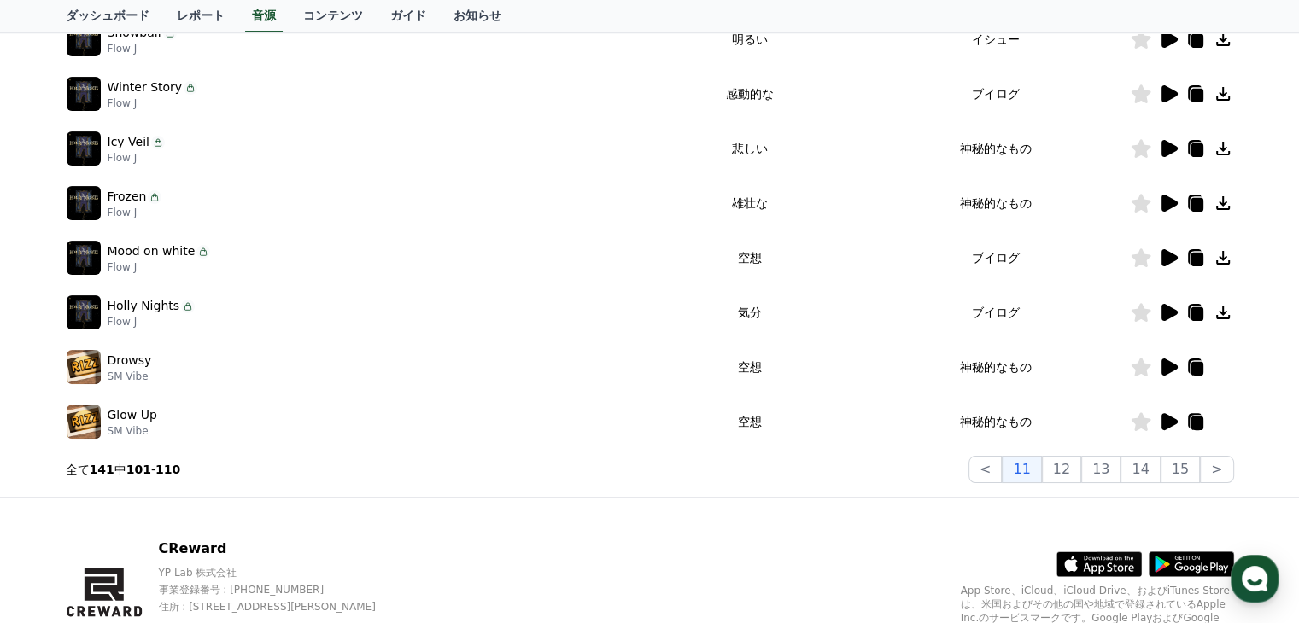
click at [1172, 199] on icon at bounding box center [1169, 203] width 16 height 17
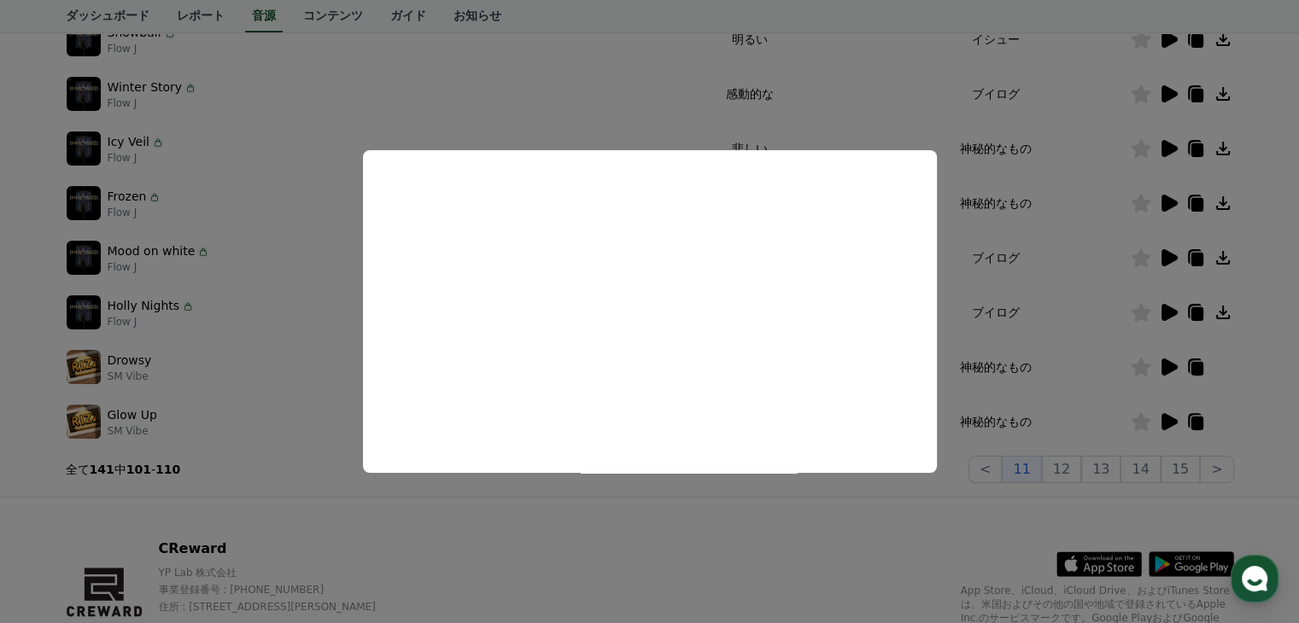
click at [1082, 336] on button "close modal" at bounding box center [649, 311] width 1299 height 623
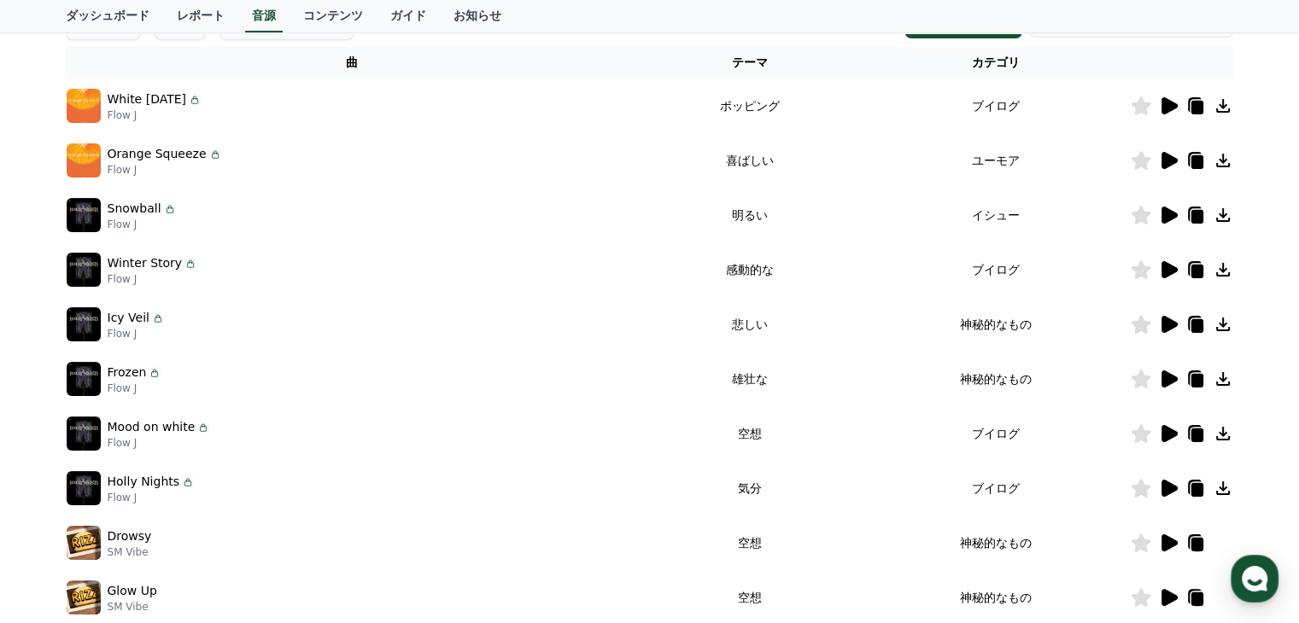
scroll to position [361, 0]
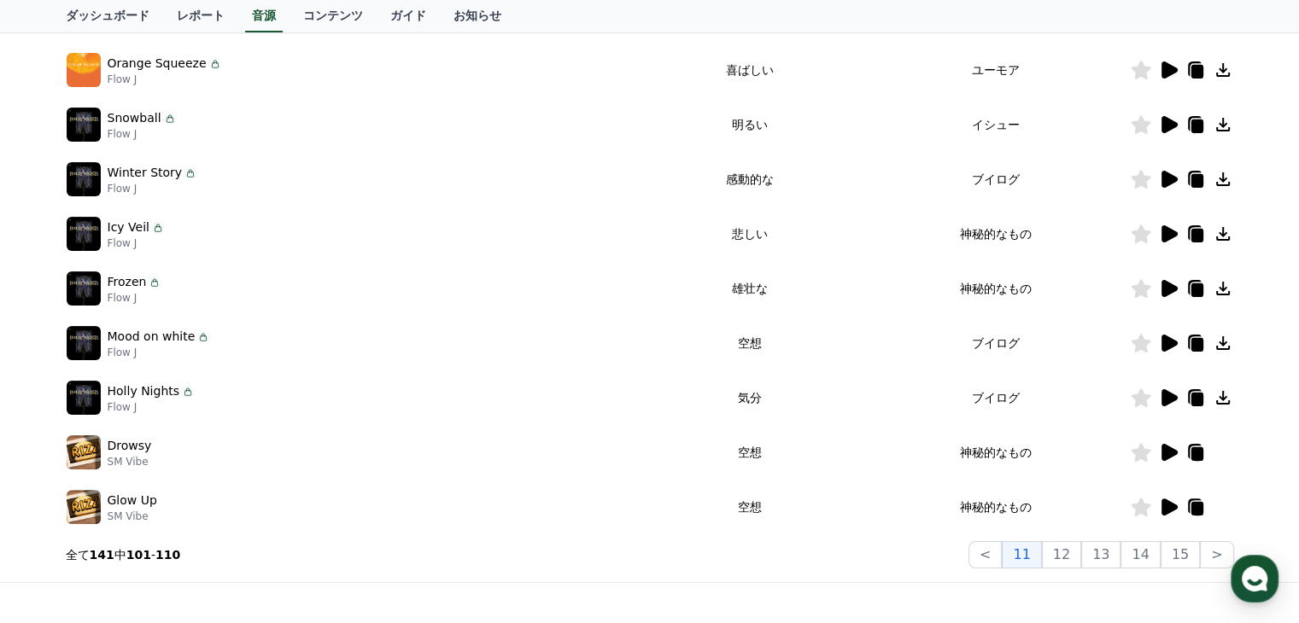
click at [1162, 342] on icon at bounding box center [1169, 343] width 16 height 17
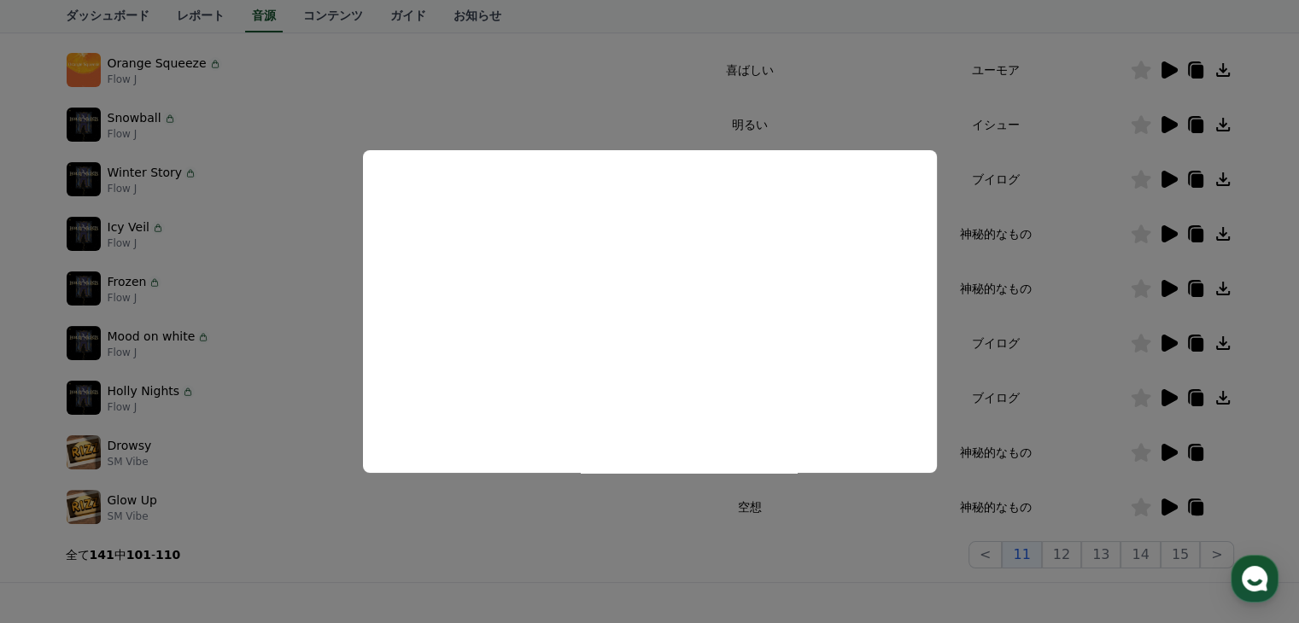
click at [1071, 340] on button "close modal" at bounding box center [649, 311] width 1299 height 623
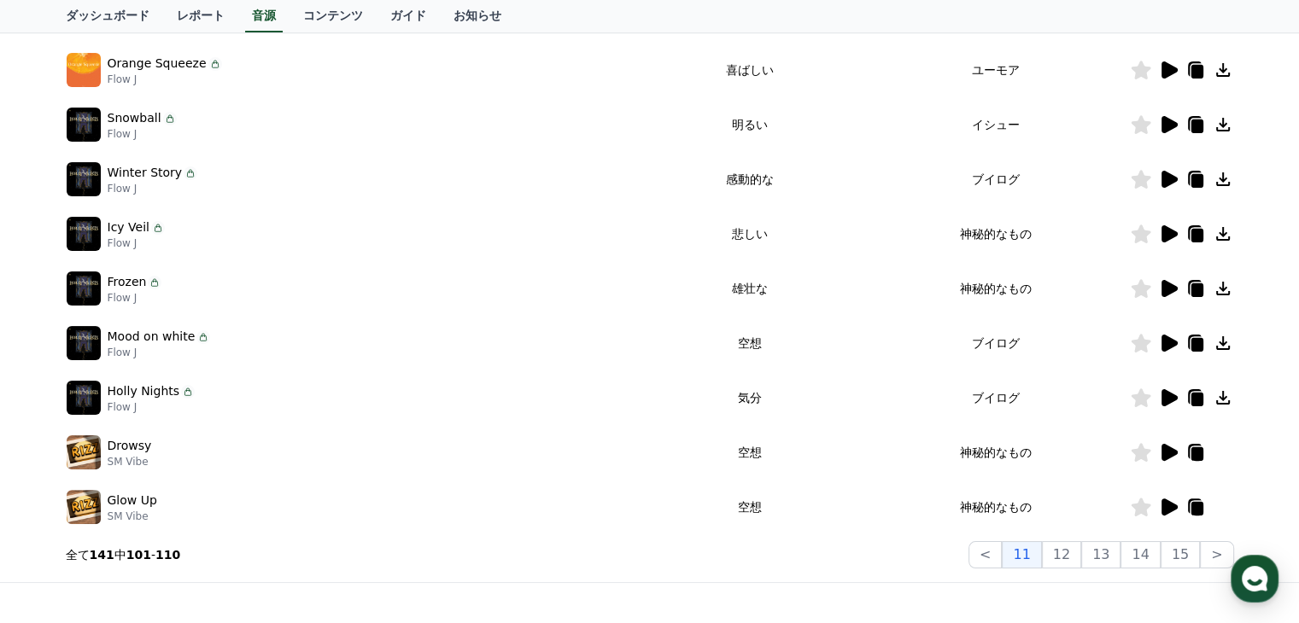
click at [1168, 342] on icon at bounding box center [1169, 343] width 16 height 17
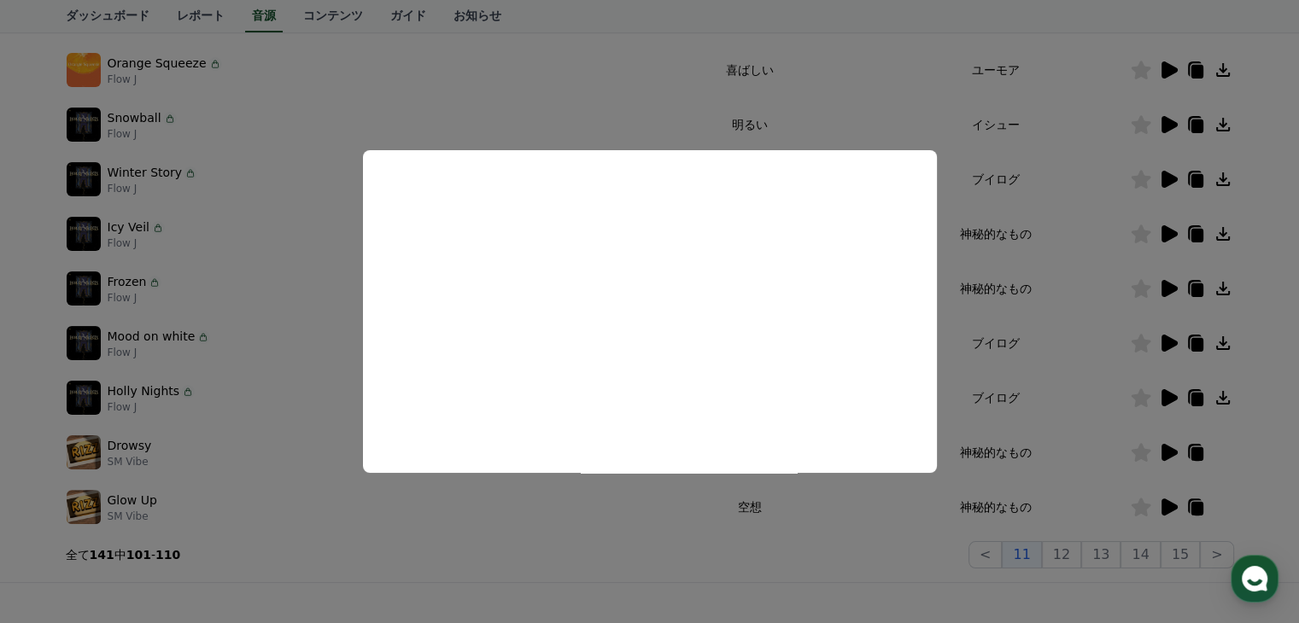
click at [260, 241] on button "close modal" at bounding box center [649, 311] width 1299 height 623
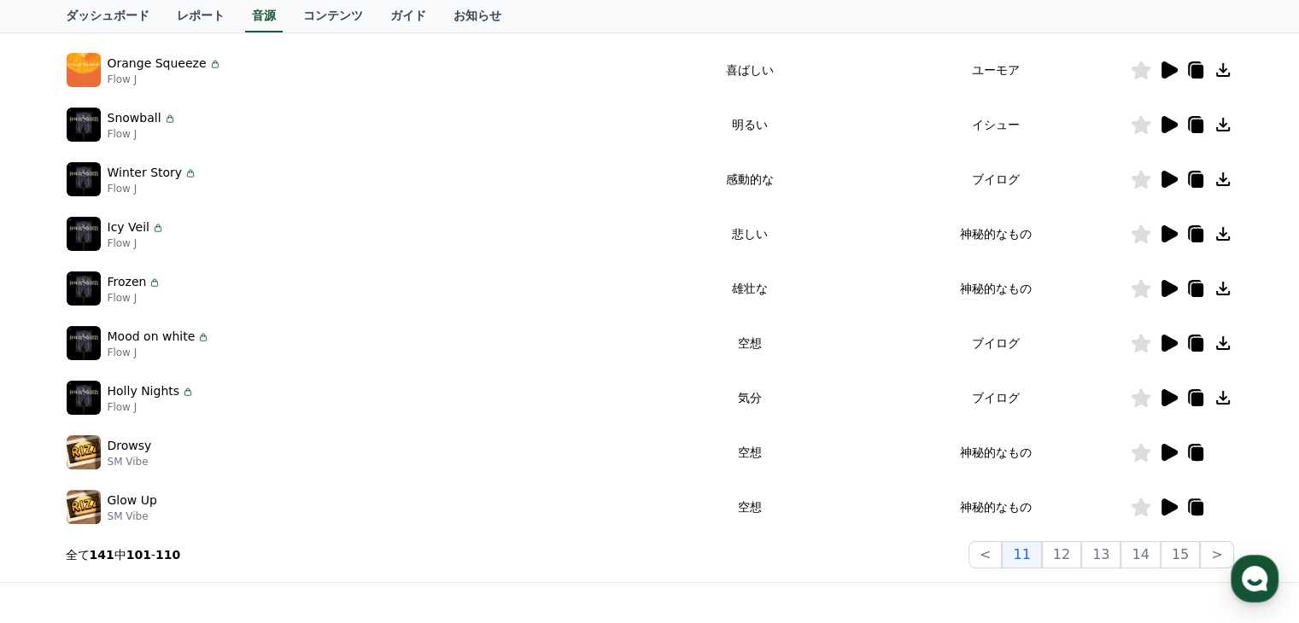
click at [1161, 399] on icon at bounding box center [1169, 397] width 16 height 17
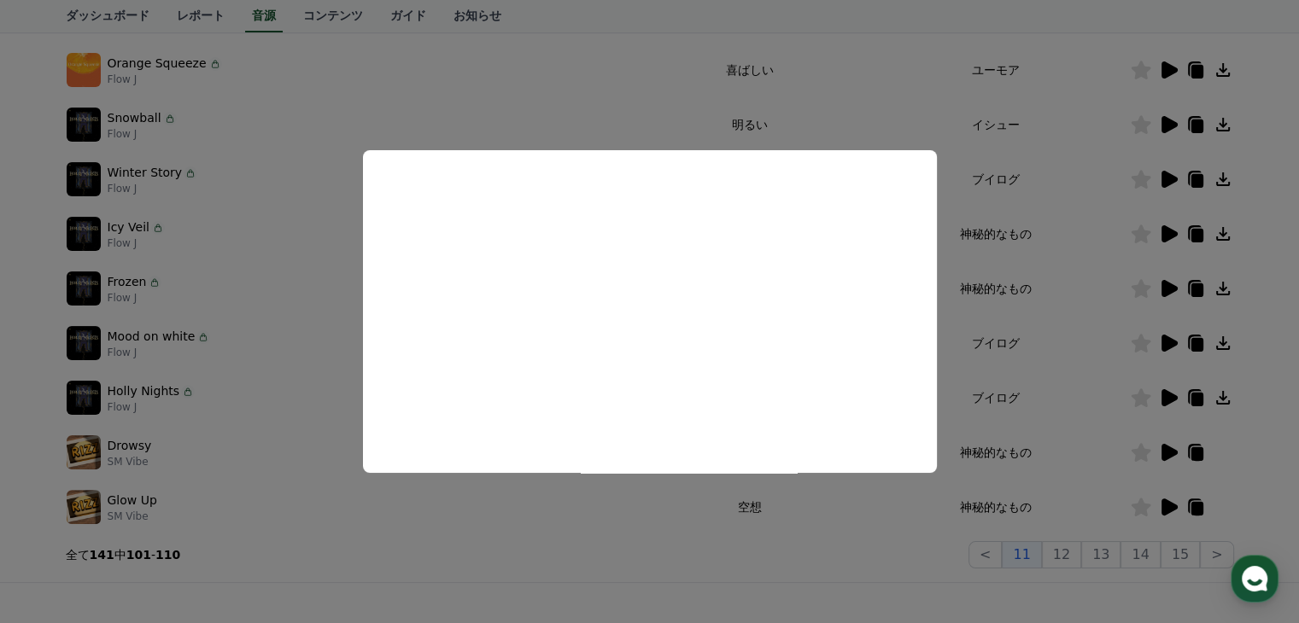
click at [295, 225] on button "close modal" at bounding box center [649, 311] width 1299 height 623
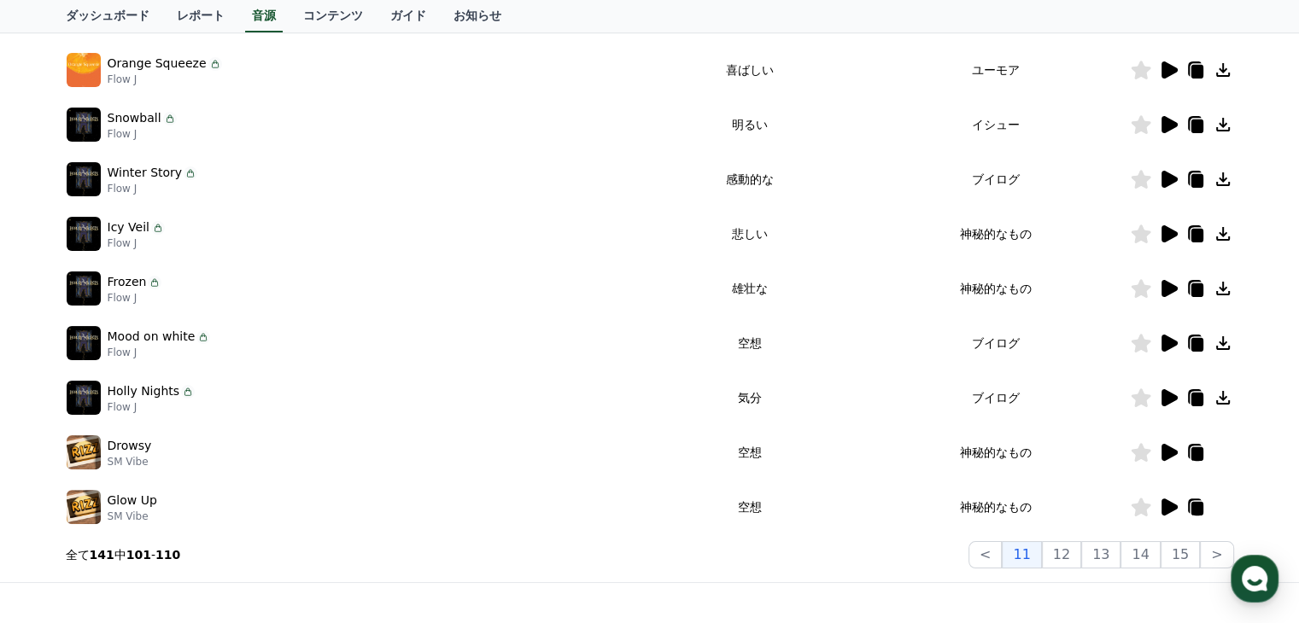
click at [1222, 343] on icon at bounding box center [1223, 343] width 14 height 14
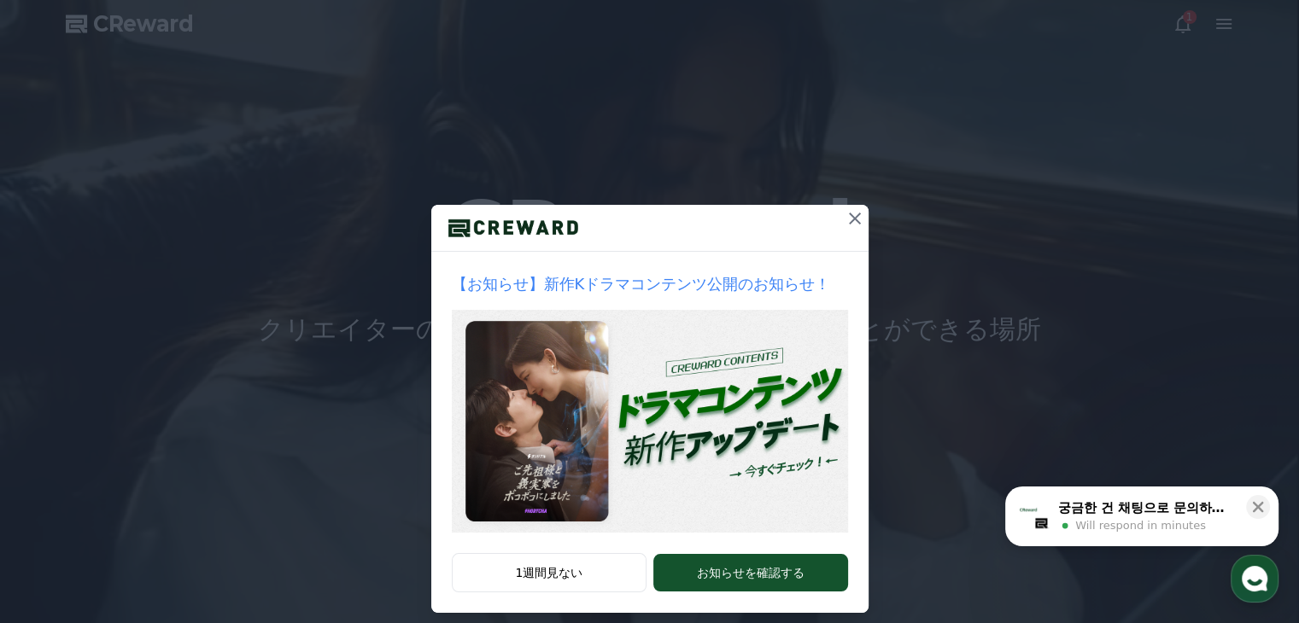
click at [846, 213] on icon at bounding box center [855, 218] width 20 height 20
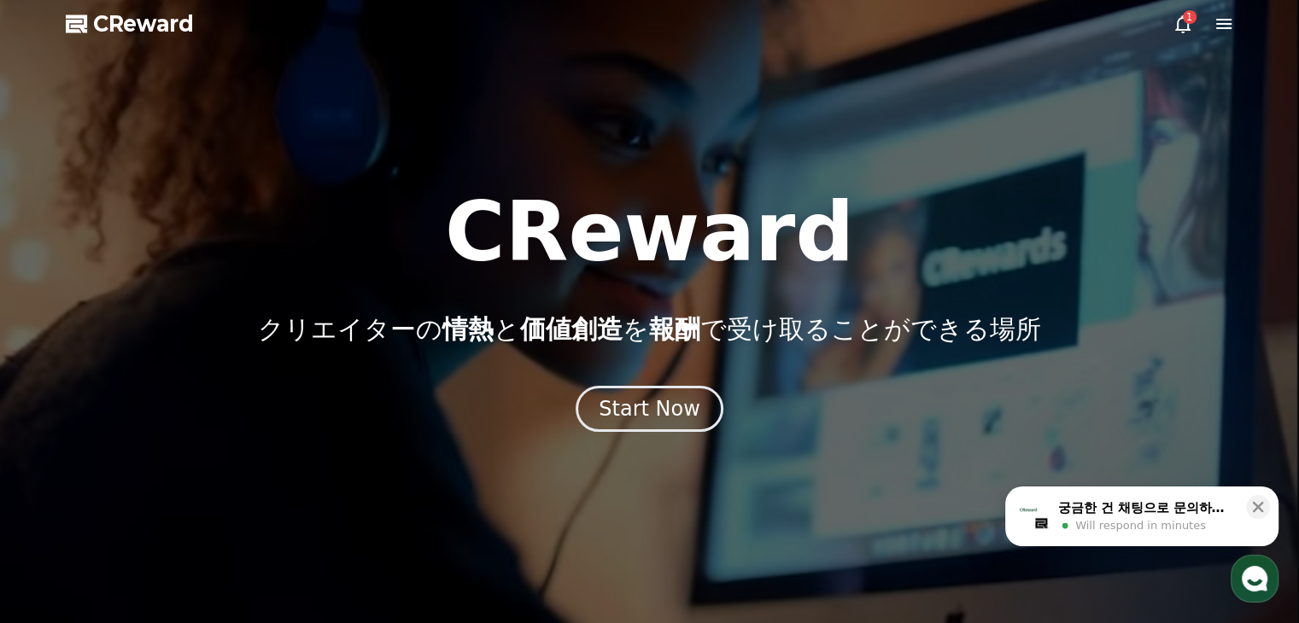
click at [1185, 18] on div "1" at bounding box center [1190, 17] width 14 height 14
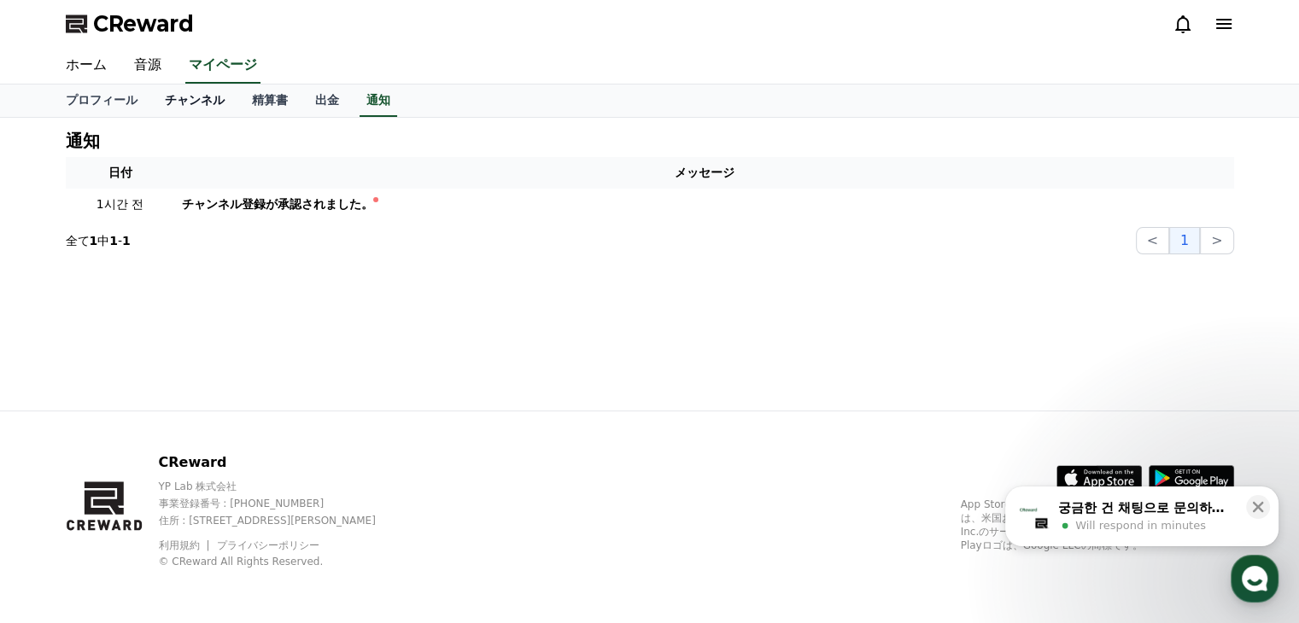
click at [174, 101] on link "チャンネル" at bounding box center [194, 101] width 87 height 32
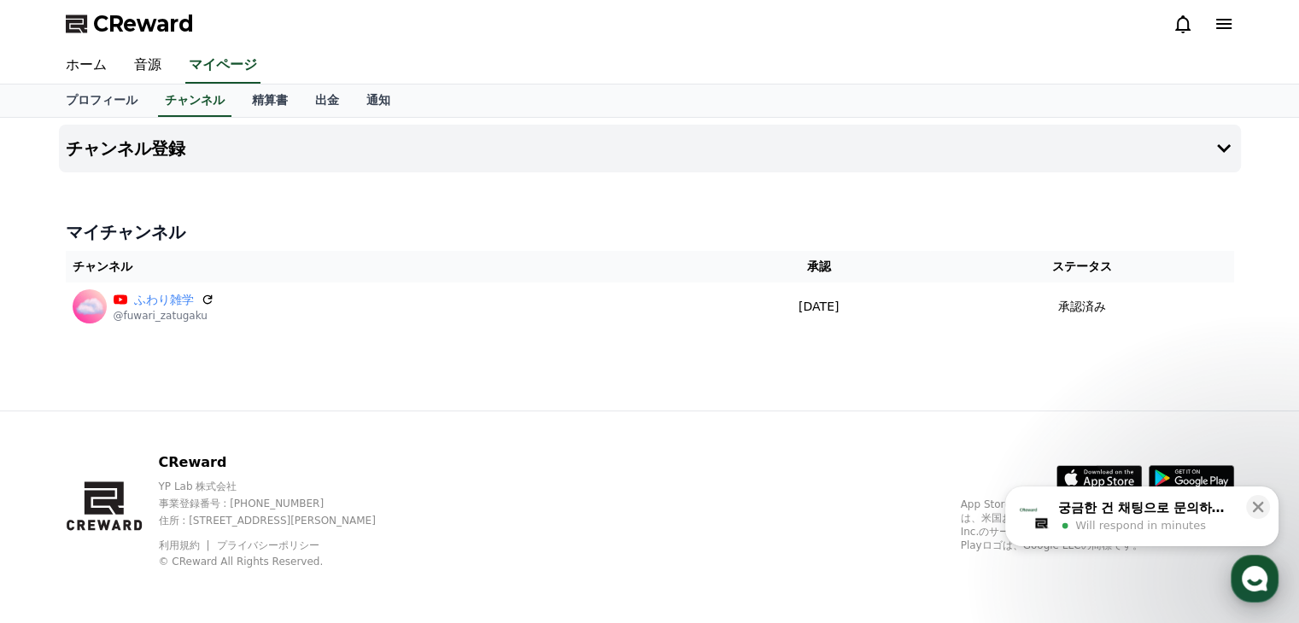
click at [1257, 577] on use "button" at bounding box center [1255, 579] width 26 height 26
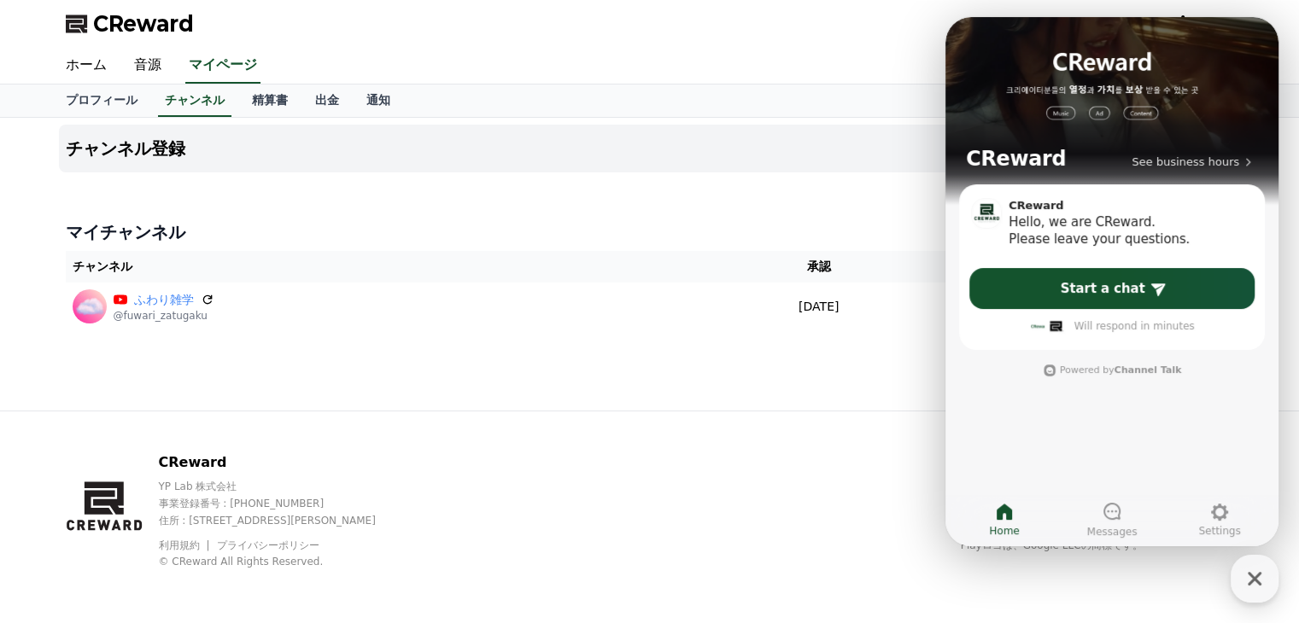
click at [730, 226] on h4 "マイチャンネル" at bounding box center [650, 232] width 1168 height 24
click at [1254, 568] on icon "button" at bounding box center [1254, 579] width 31 height 31
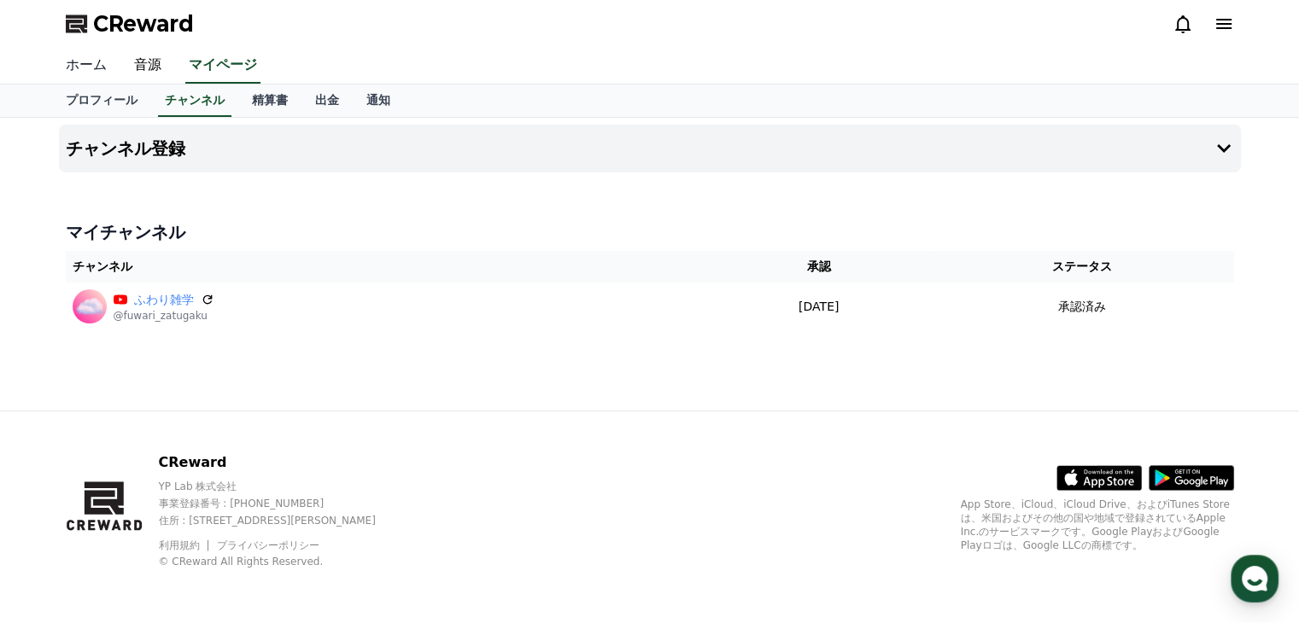
click at [91, 67] on link "ホーム" at bounding box center [86, 66] width 68 height 36
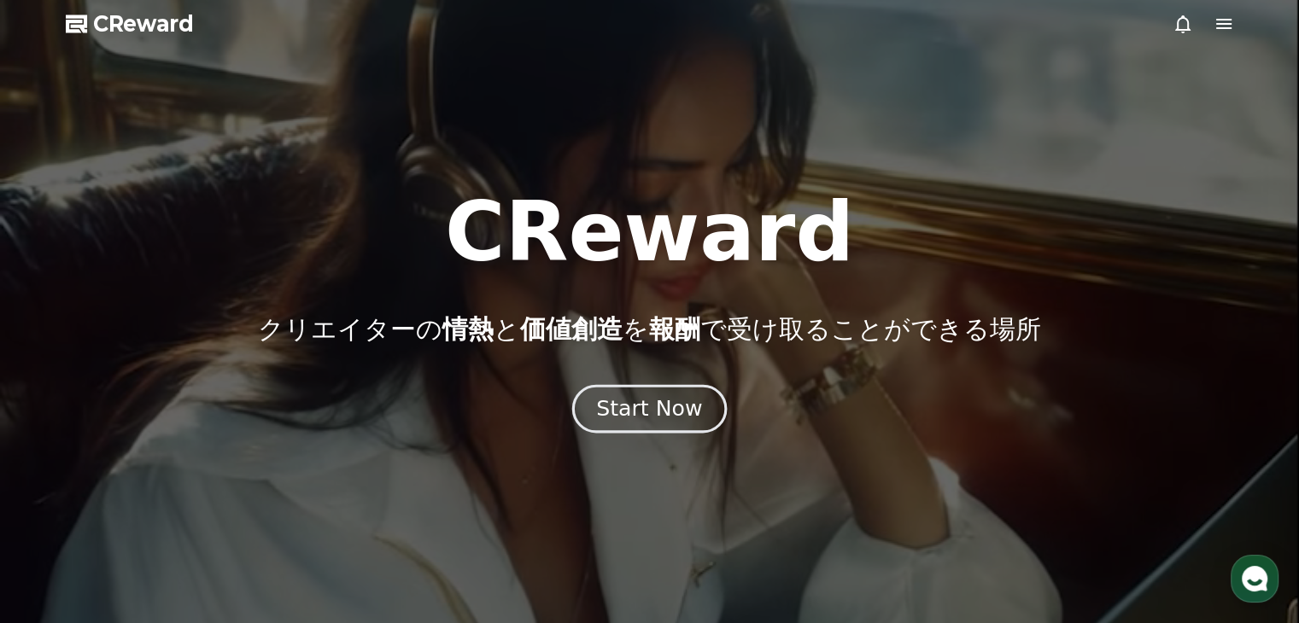
click at [687, 400] on div "Start Now" at bounding box center [649, 409] width 106 height 29
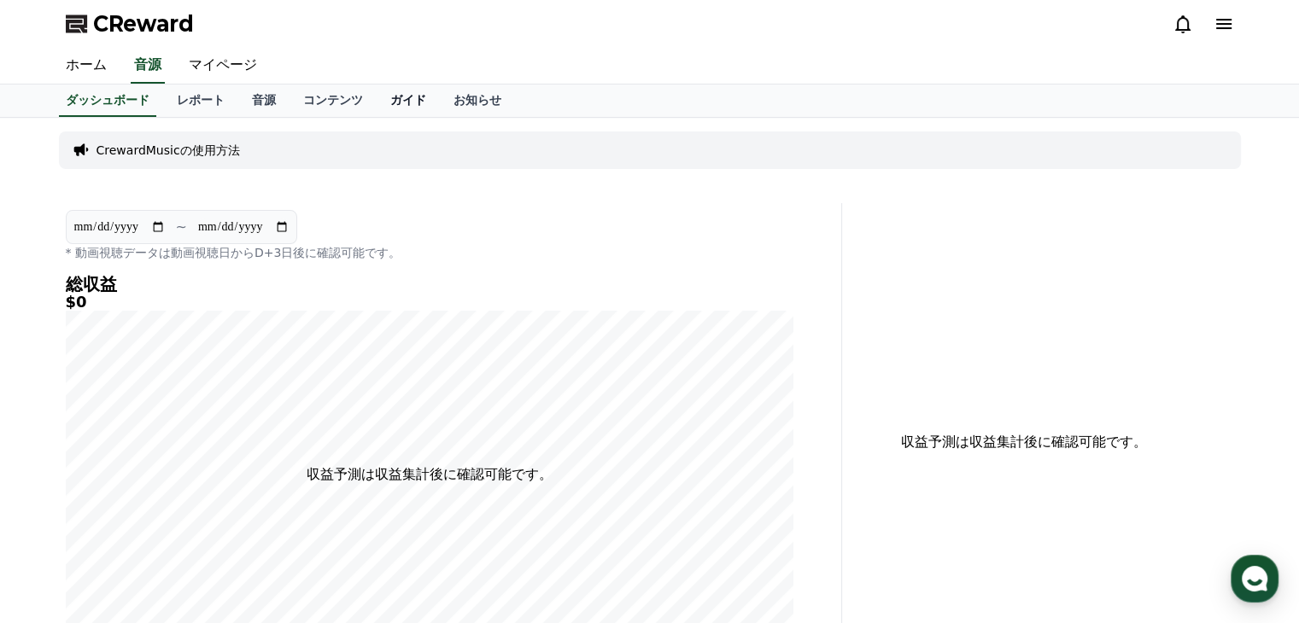
click at [377, 98] on link "ガイド" at bounding box center [408, 101] width 63 height 32
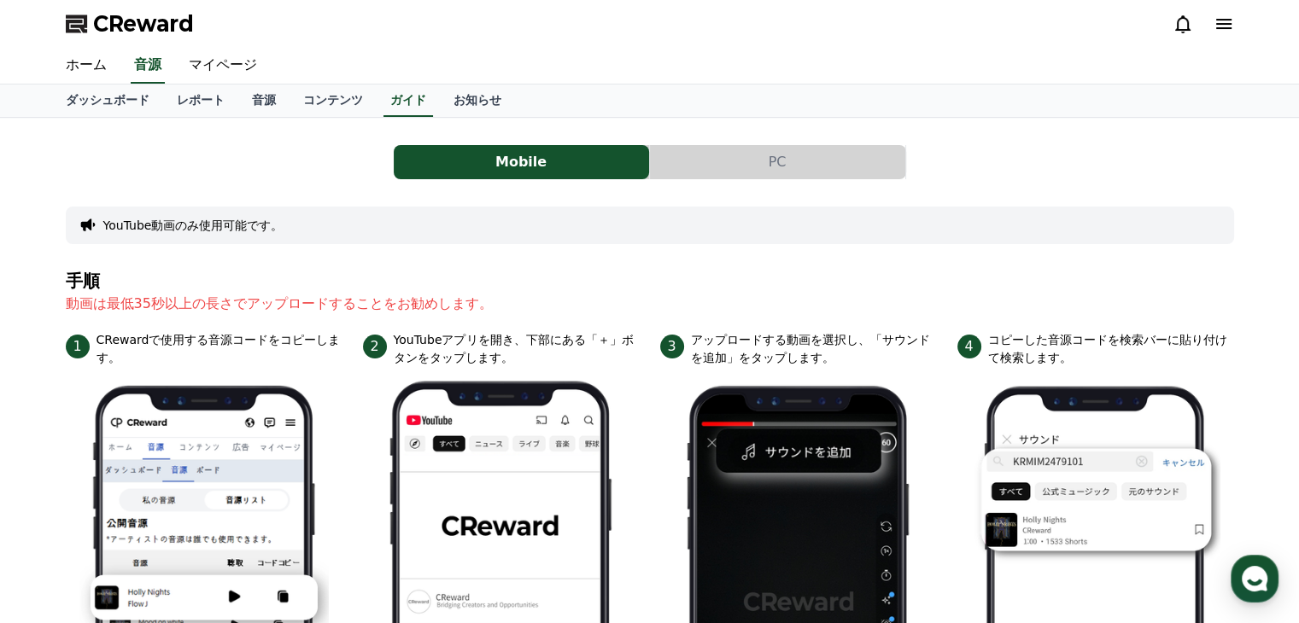
click at [800, 165] on button "PC" at bounding box center [777, 162] width 255 height 34
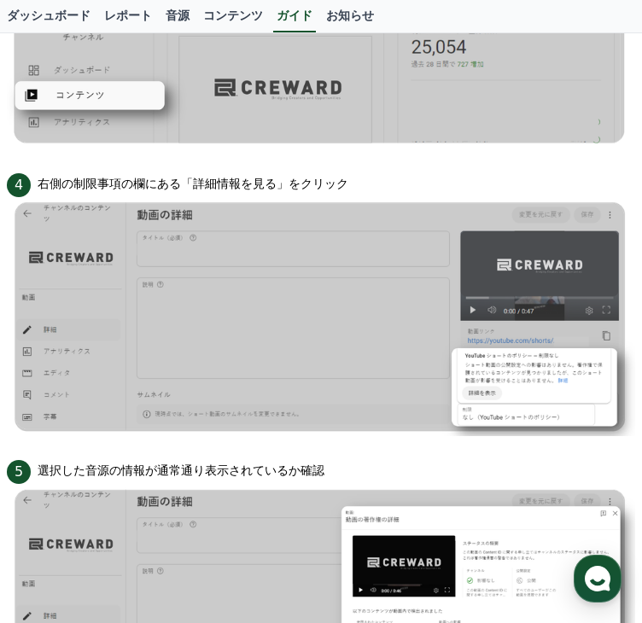
scroll to position [769, 0]
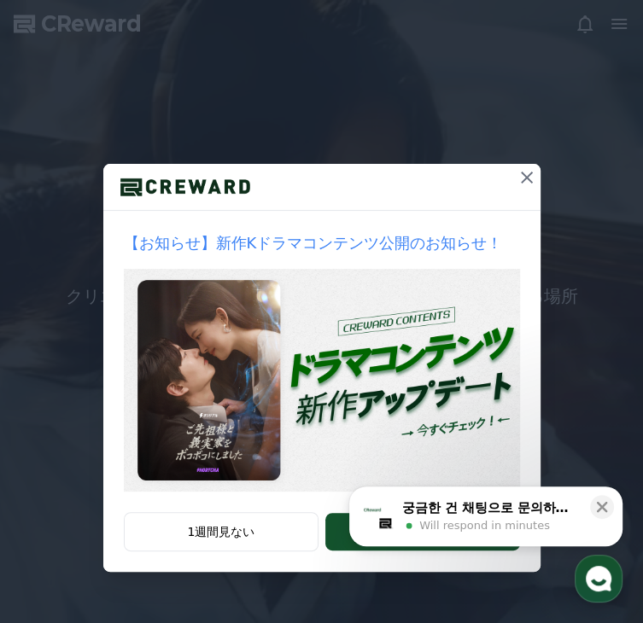
click at [519, 188] on icon at bounding box center [527, 177] width 20 height 20
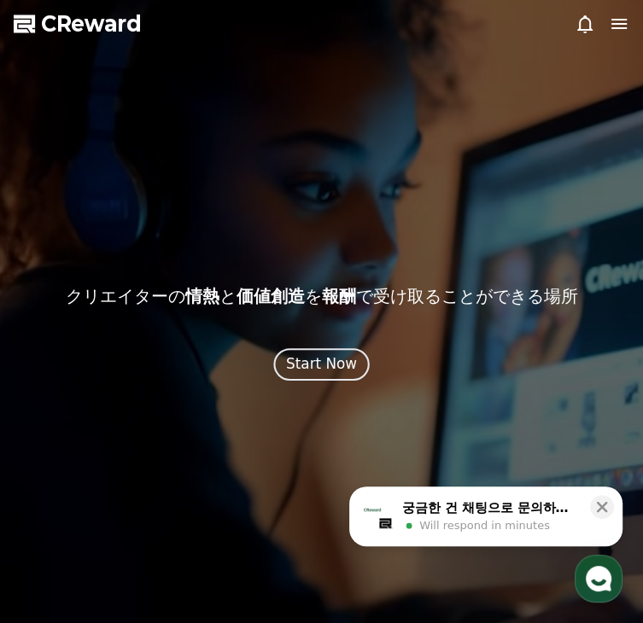
click at [328, 375] on div "Start Now" at bounding box center [321, 364] width 71 height 21
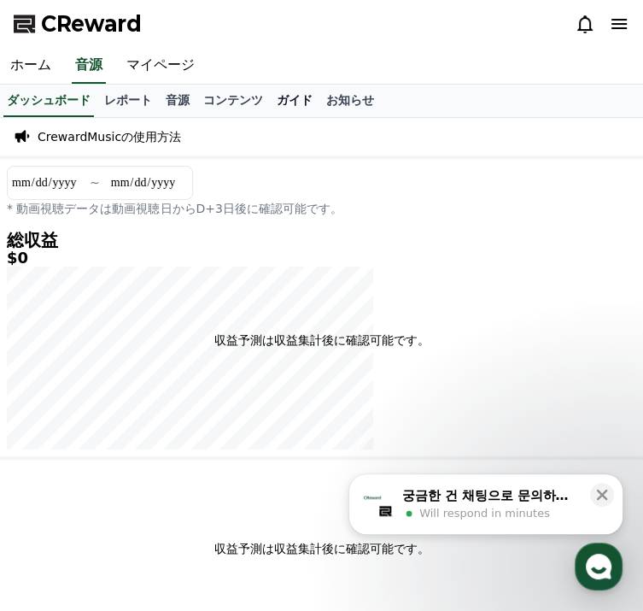
click at [306, 96] on link "ガイド" at bounding box center [295, 101] width 50 height 32
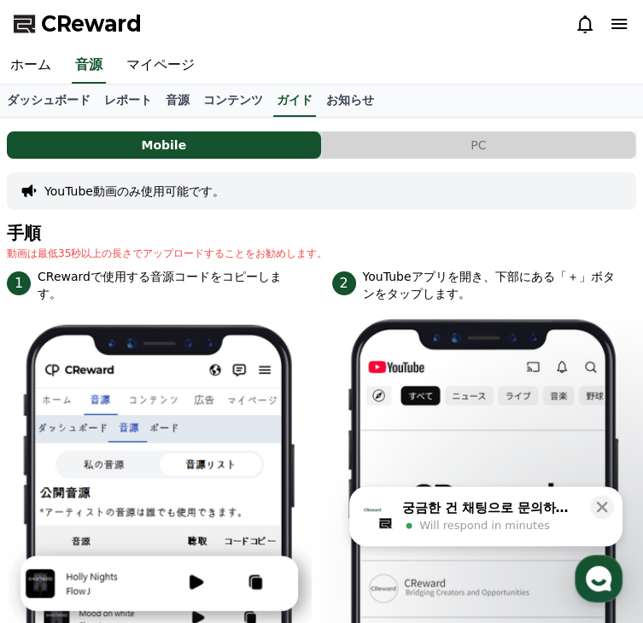
click at [462, 152] on button "PC" at bounding box center [479, 145] width 314 height 27
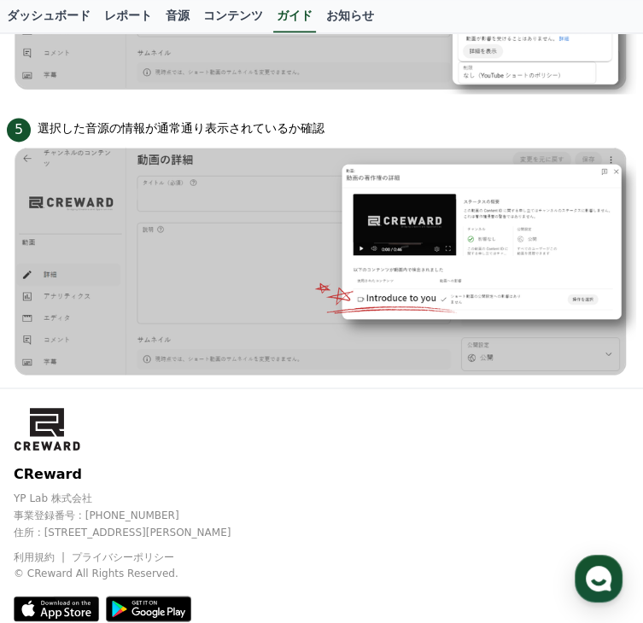
scroll to position [1411, 0]
